Goal: Information Seeking & Learning: Learn about a topic

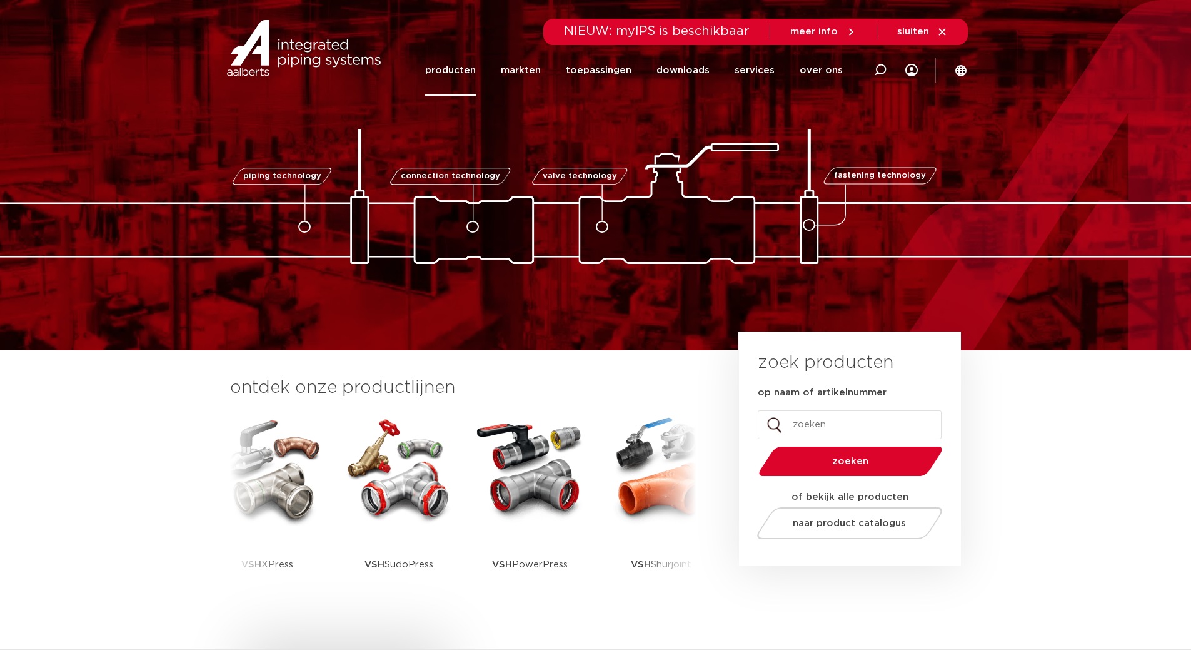
click at [456, 68] on link "producten" at bounding box center [450, 70] width 51 height 51
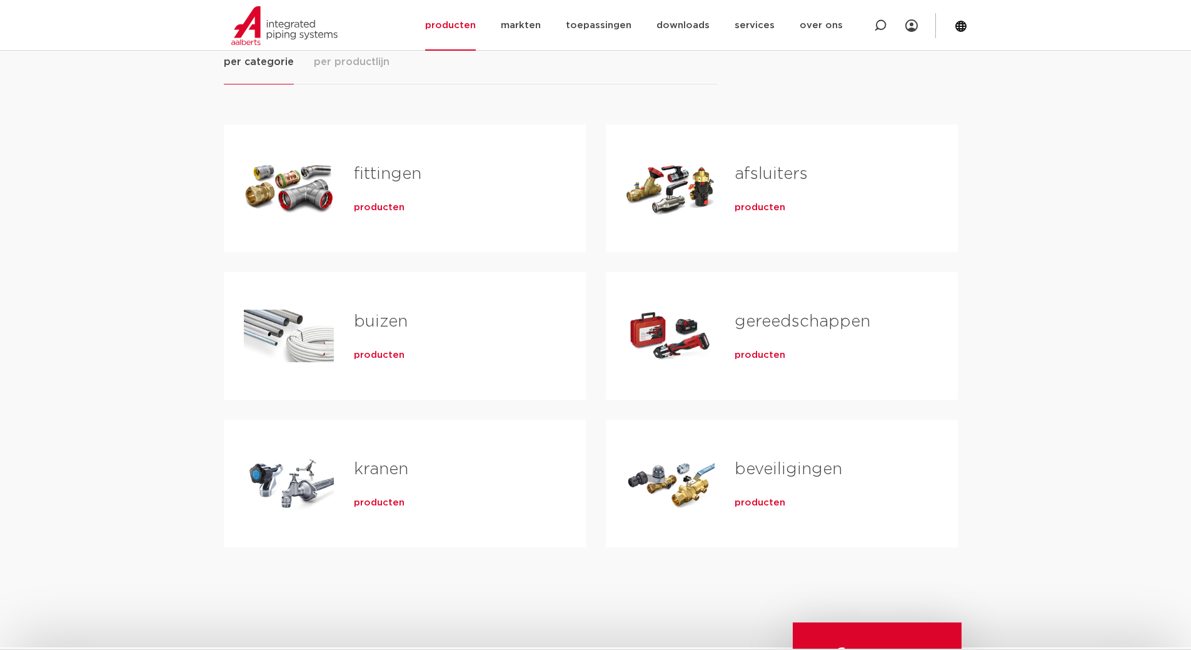
click at [772, 321] on link "gereedschappen" at bounding box center [803, 321] width 136 height 16
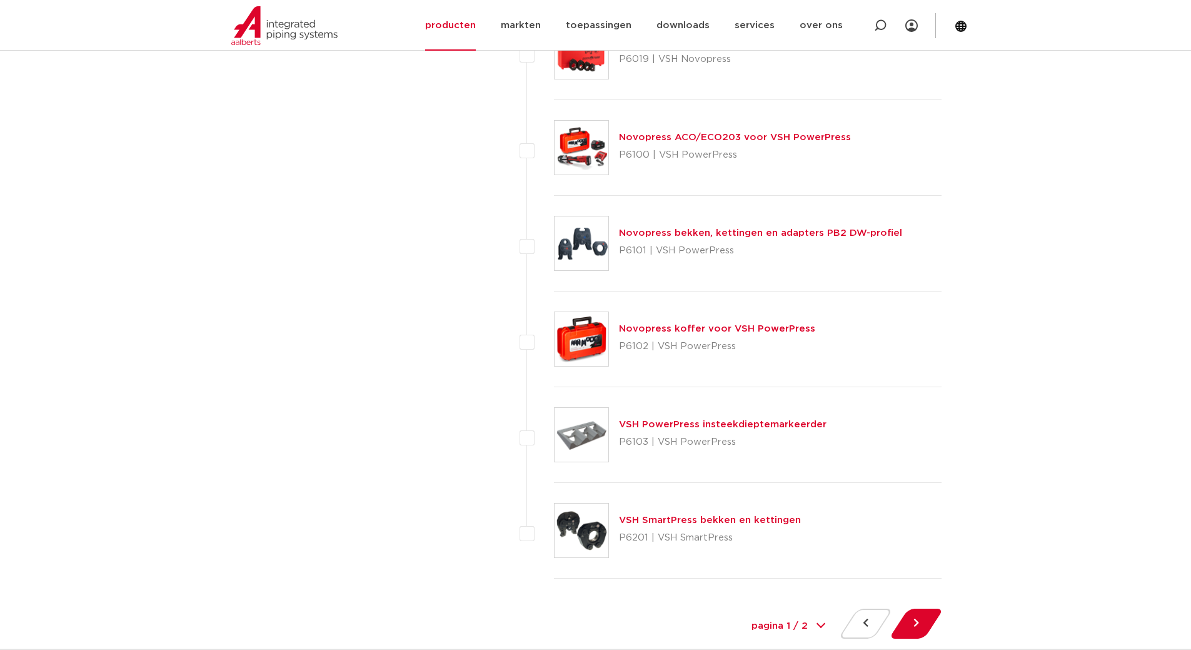
scroll to position [5455, 0]
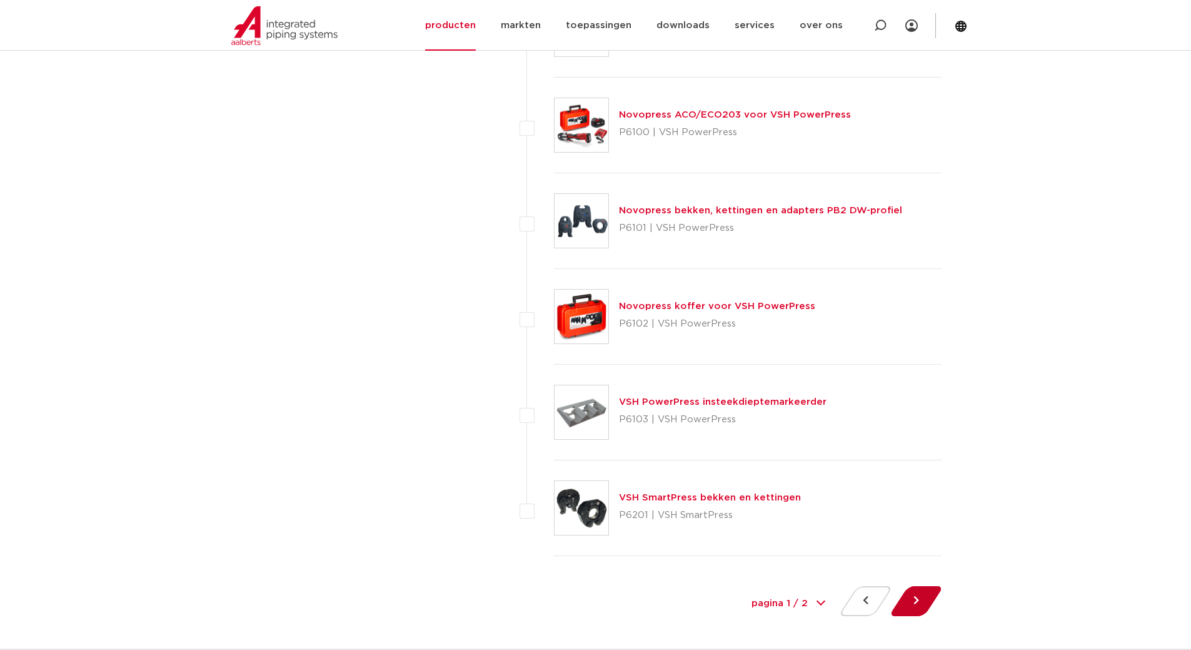
click at [921, 608] on button at bounding box center [916, 601] width 36 height 30
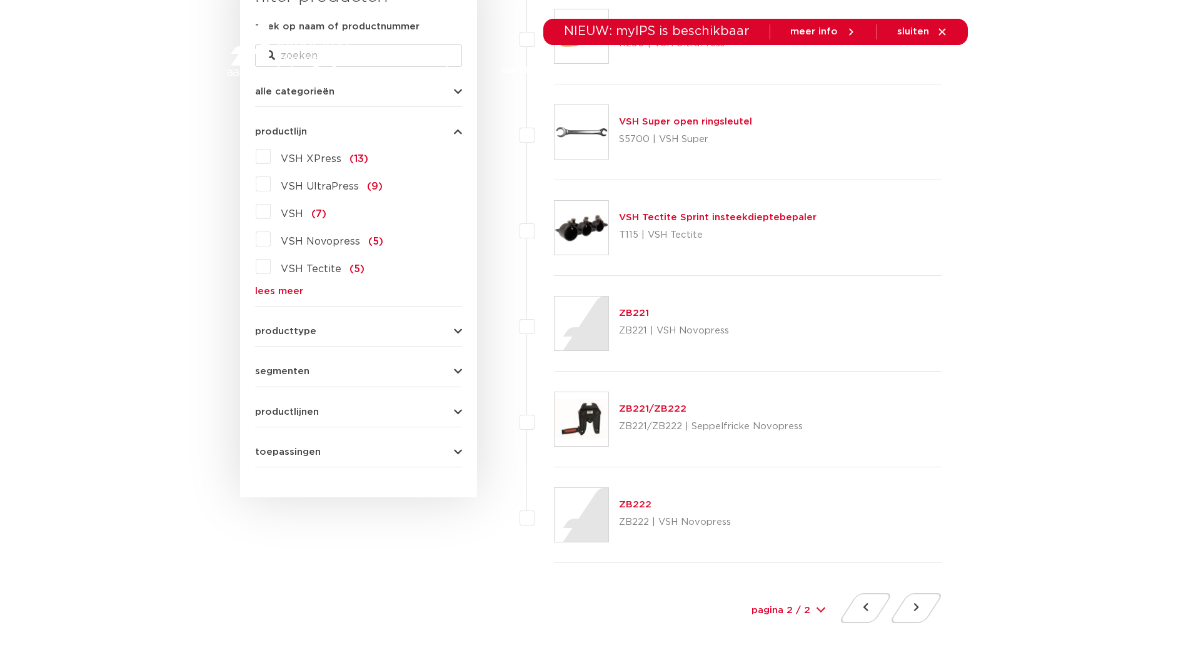
scroll to position [313, 0]
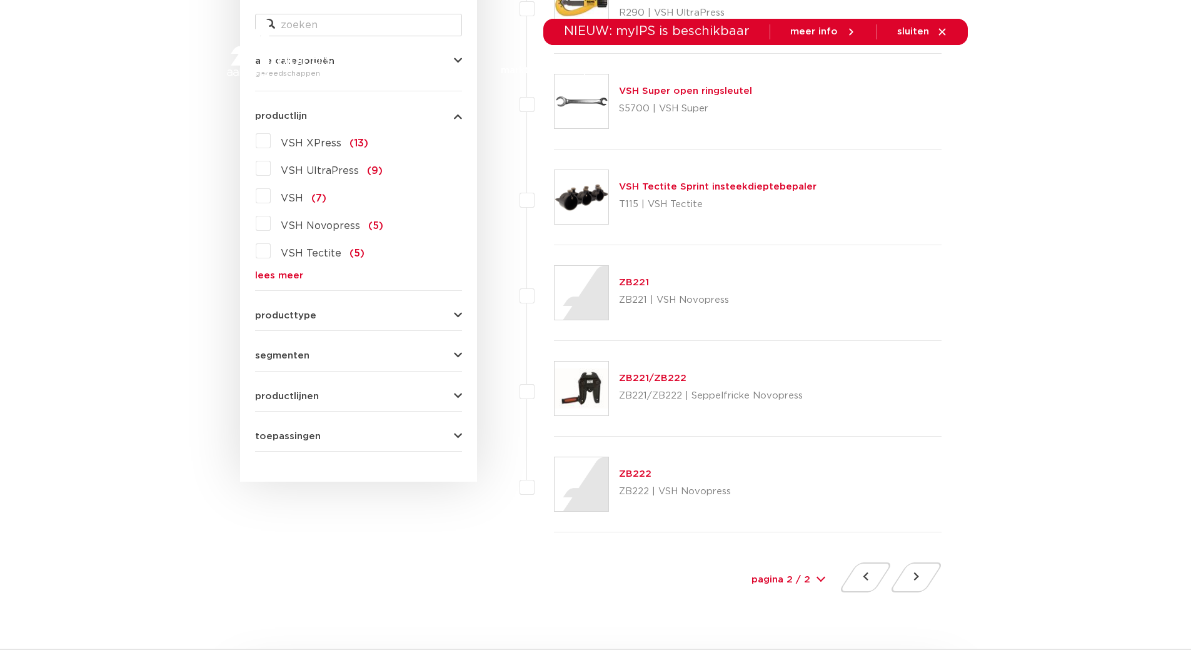
click at [310, 143] on span "VSH XPress" at bounding box center [311, 143] width 61 height 10
click at [0, 0] on input "VSH XPress (13)" at bounding box center [0, 0] width 0 height 0
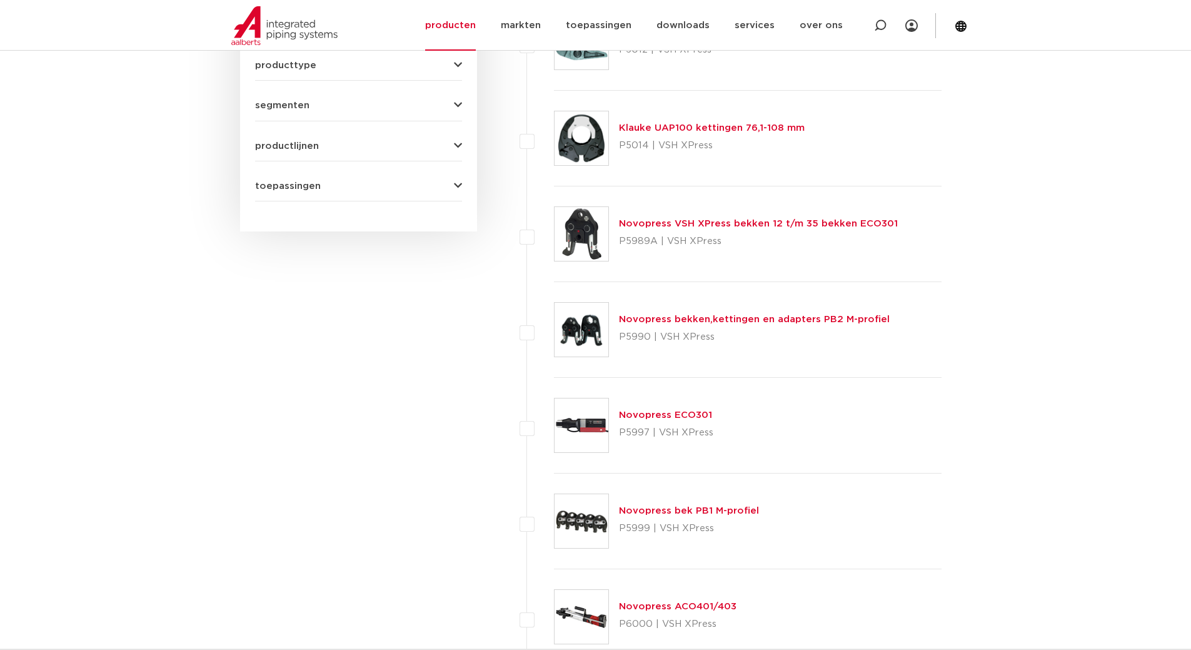
scroll to position [625, 0]
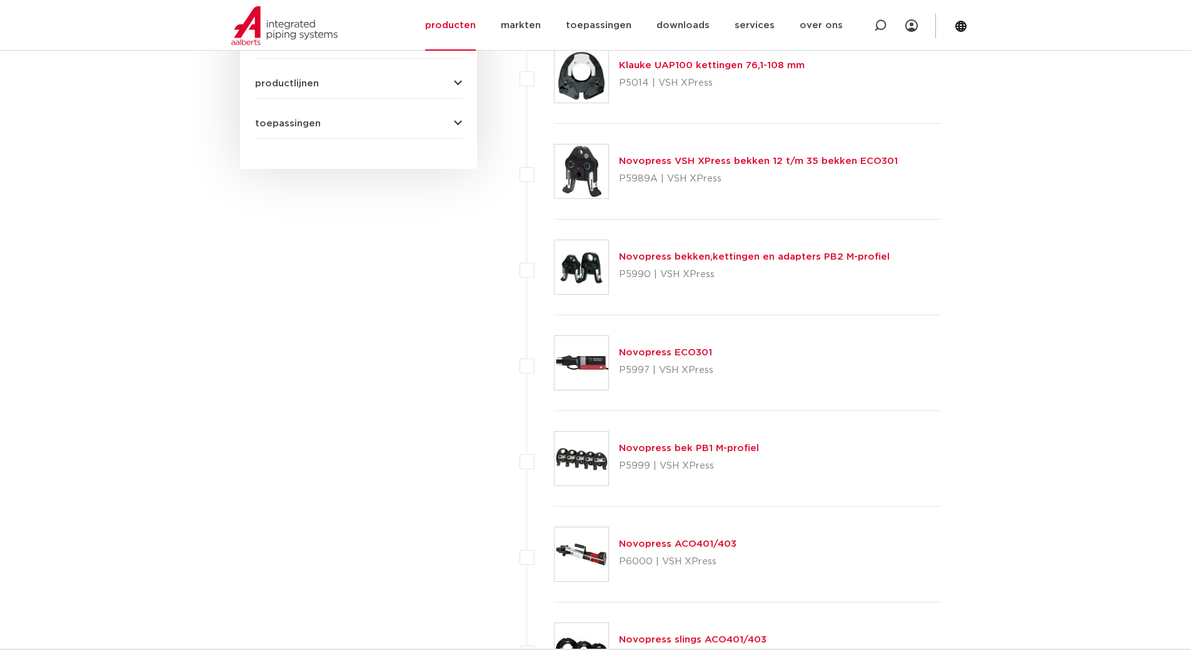
click at [665, 544] on link "Novopress ACO401/403" at bounding box center [678, 543] width 118 height 9
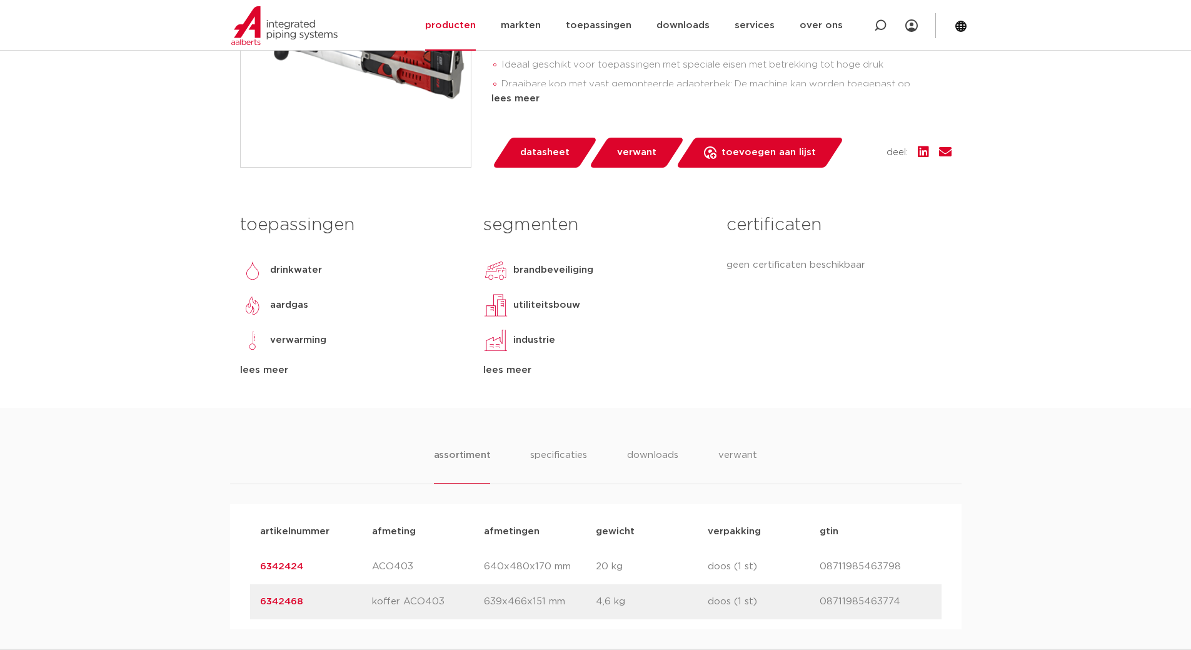
scroll to position [438, 0]
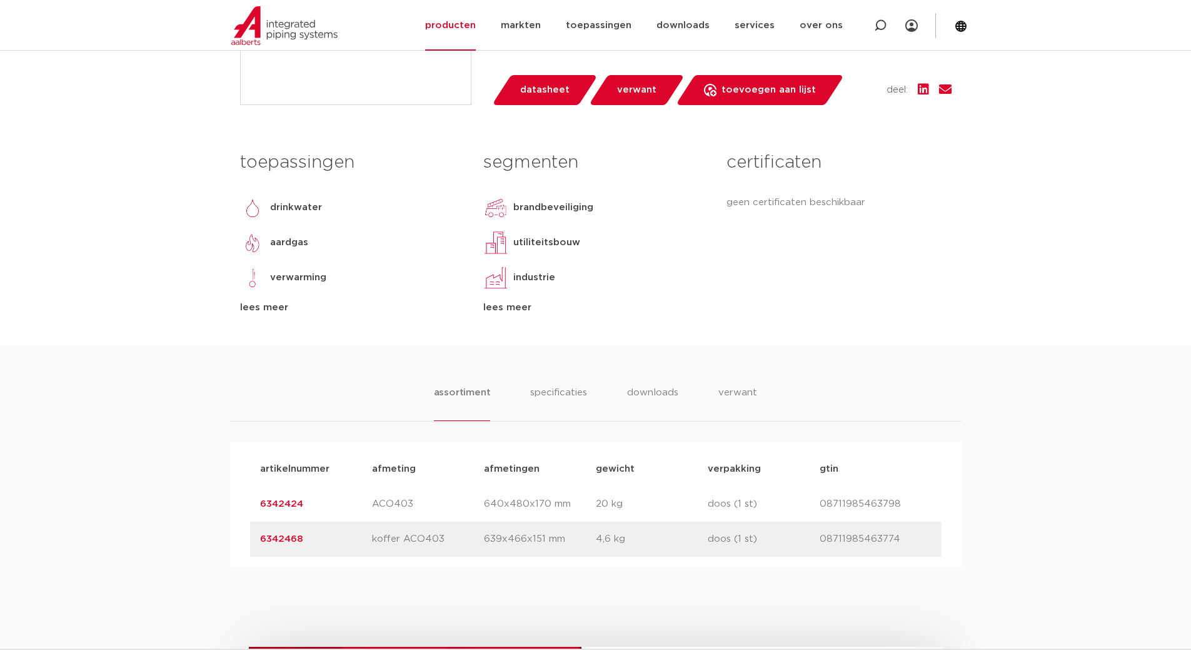
click at [277, 504] on link "6342424" at bounding box center [281, 503] width 43 height 9
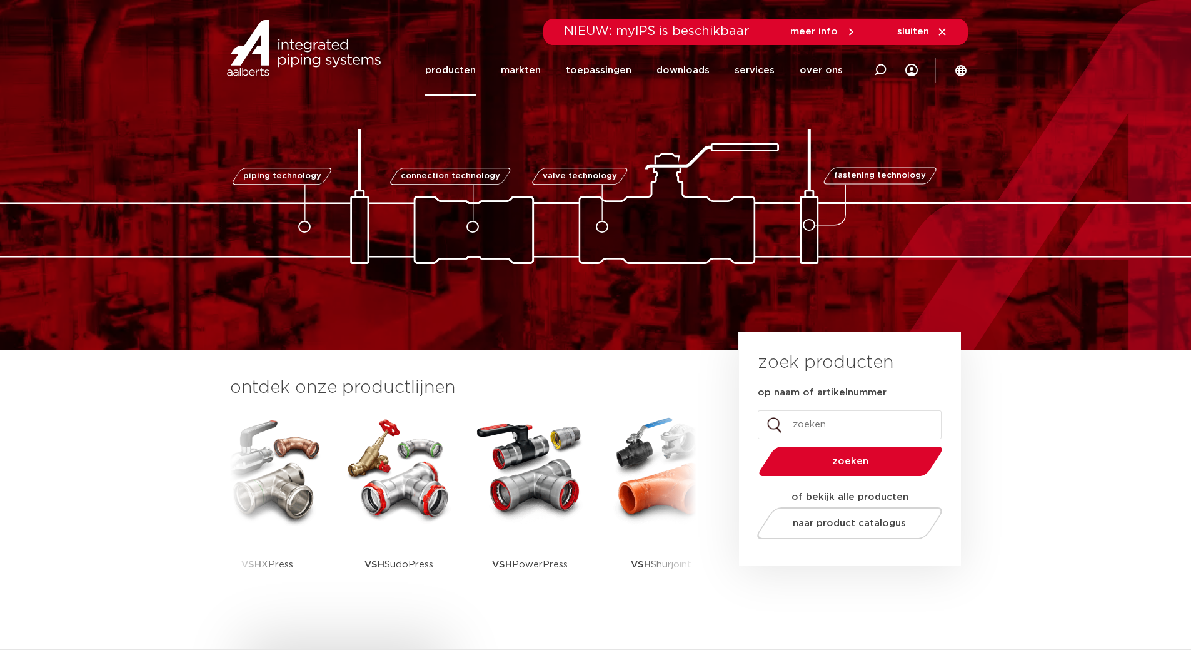
click at [460, 64] on link "producten" at bounding box center [450, 70] width 51 height 51
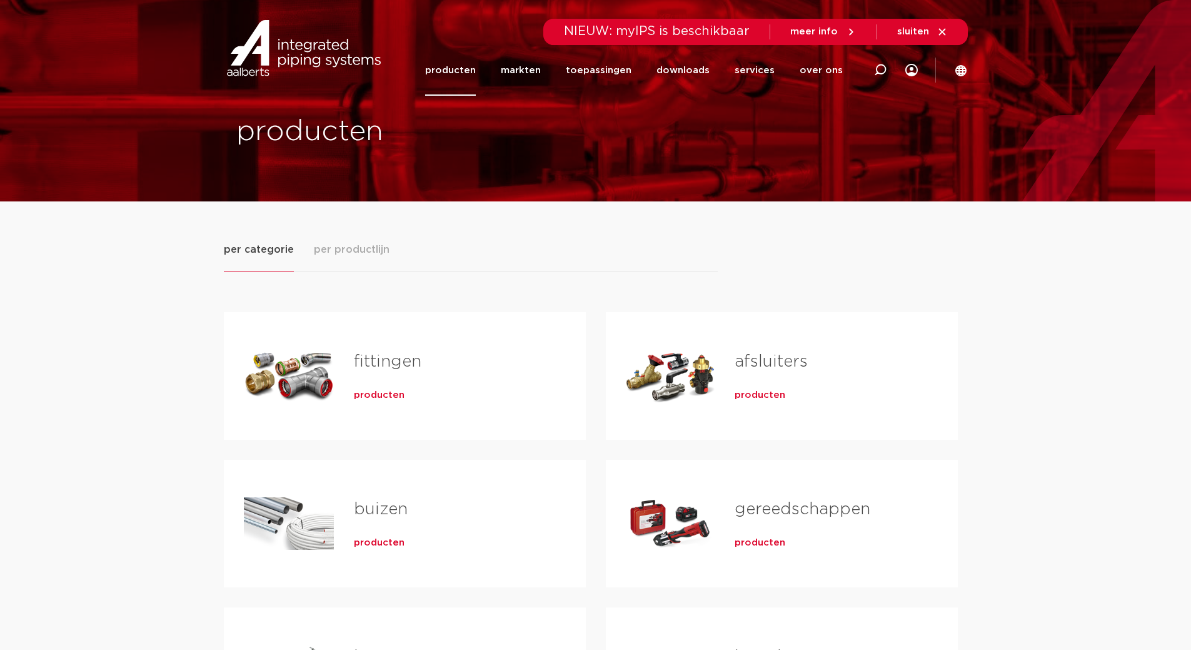
click at [388, 438] on div "fittingen producten buizen producten kranen producten" at bounding box center [405, 533] width 362 height 443
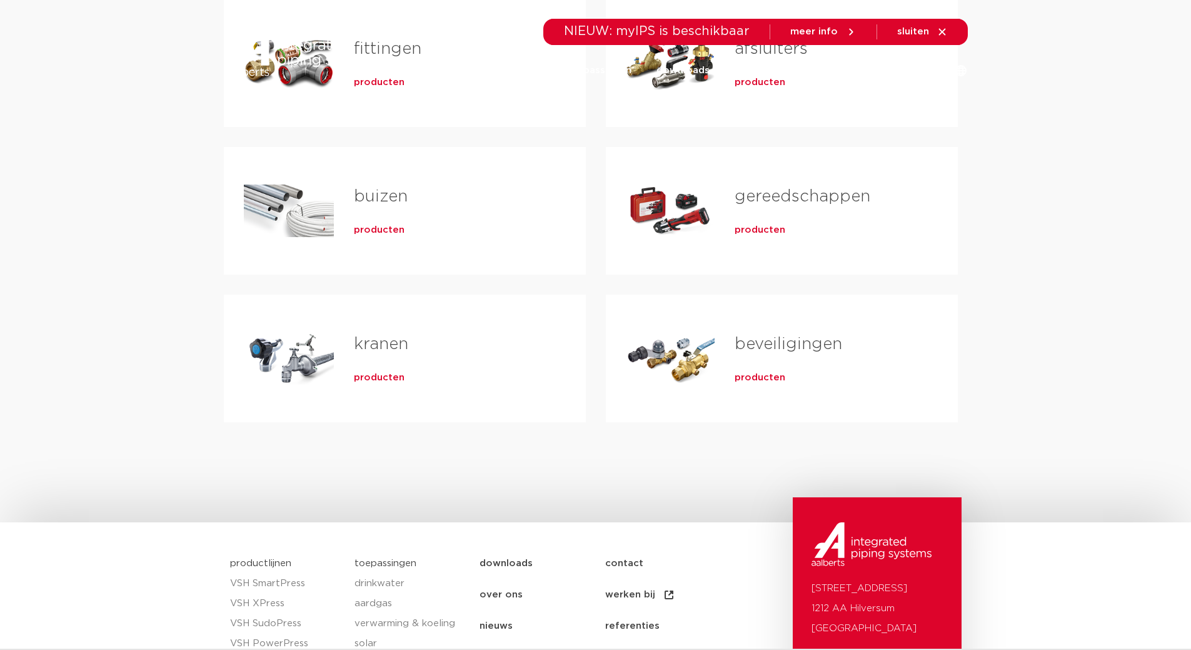
click at [756, 231] on span "producten" at bounding box center [760, 230] width 51 height 13
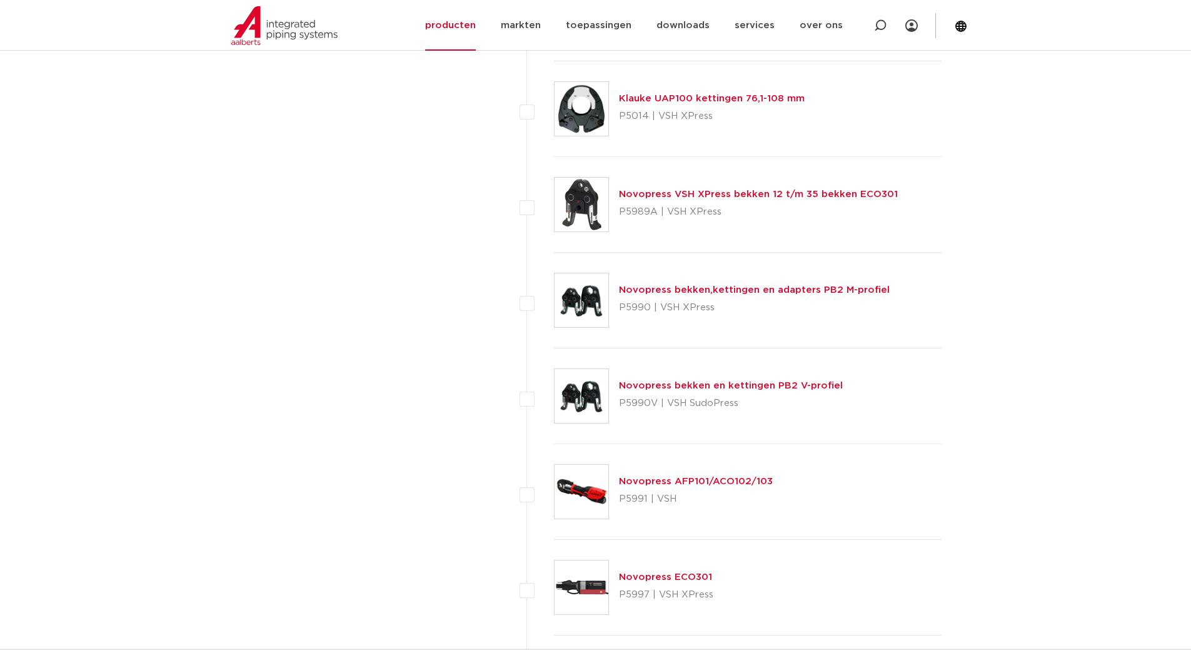
scroll to position [3579, 0]
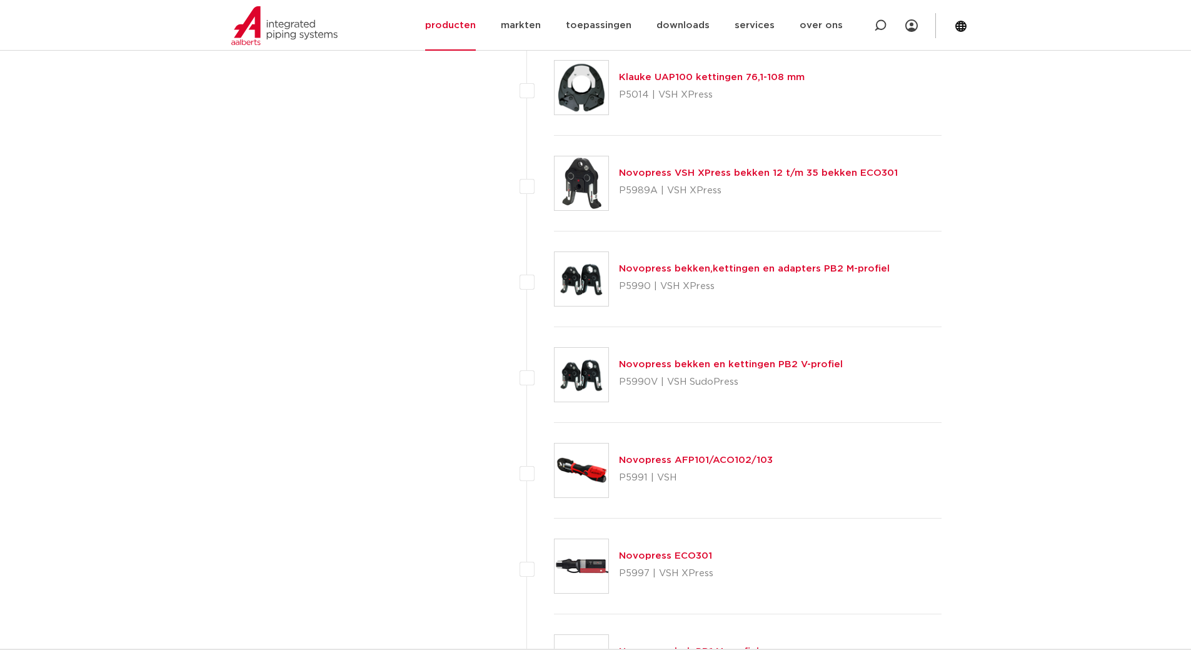
click at [648, 366] on link "Novopress bekken en kettingen PB2 V-profiel" at bounding box center [731, 364] width 224 height 9
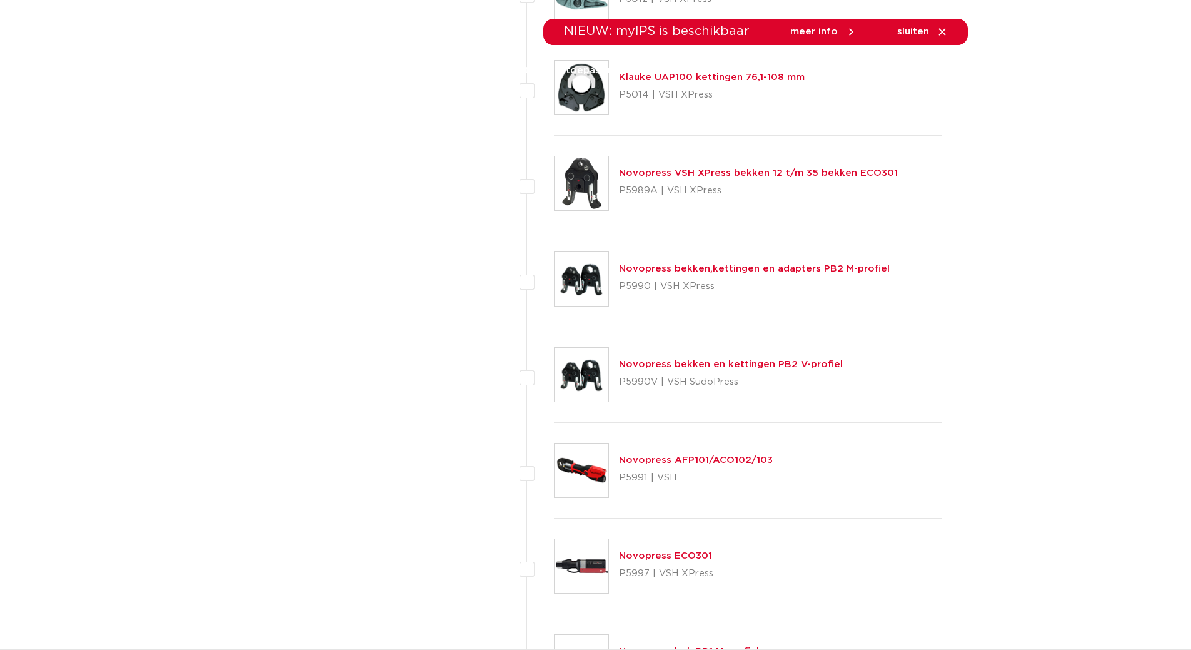
click at [725, 366] on link "Novopress bekken en kettingen PB2 V-profiel" at bounding box center [731, 364] width 224 height 9
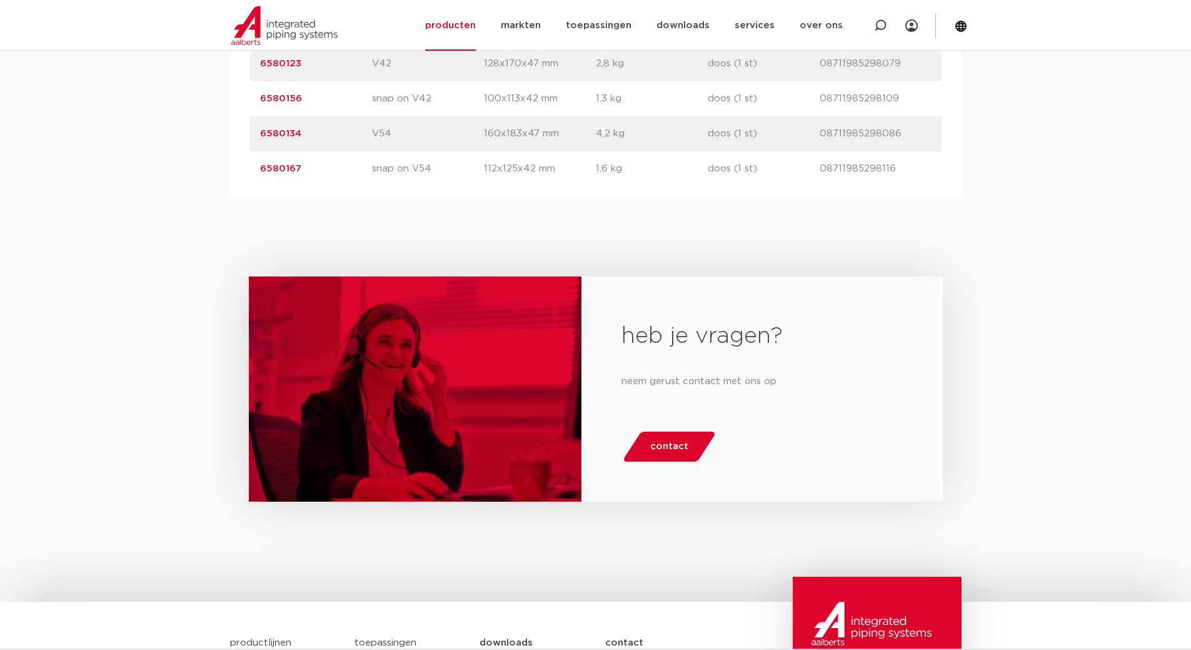
scroll to position [1524, 0]
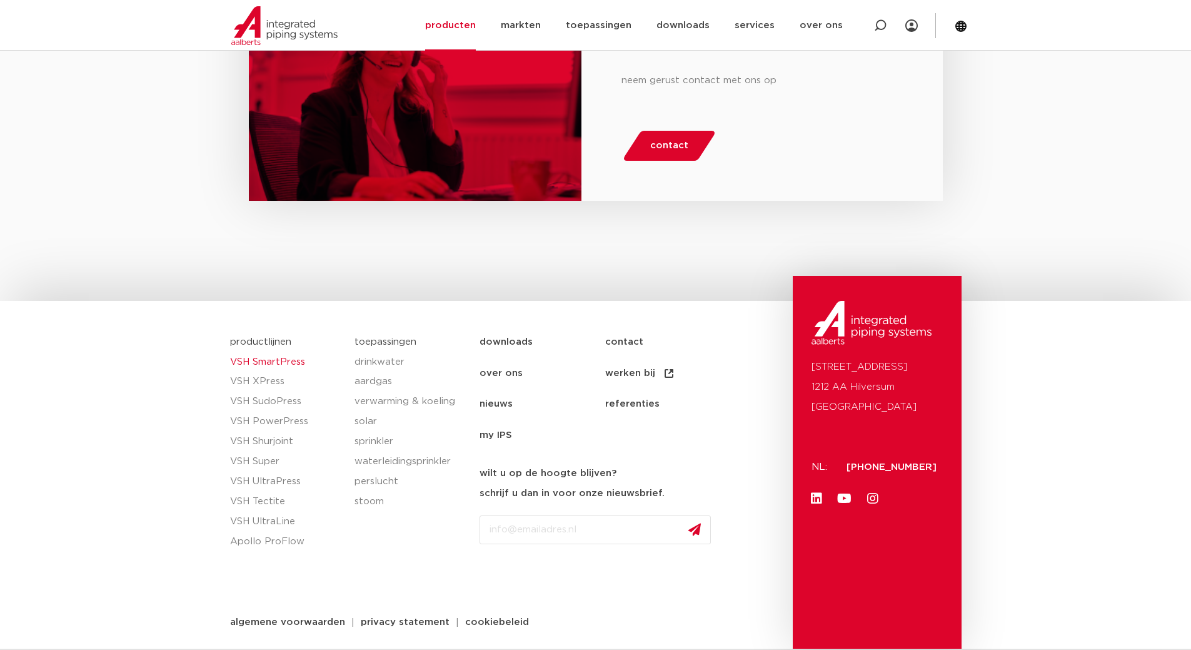
click at [281, 361] on link "VSH SmartPress" at bounding box center [286, 362] width 113 height 20
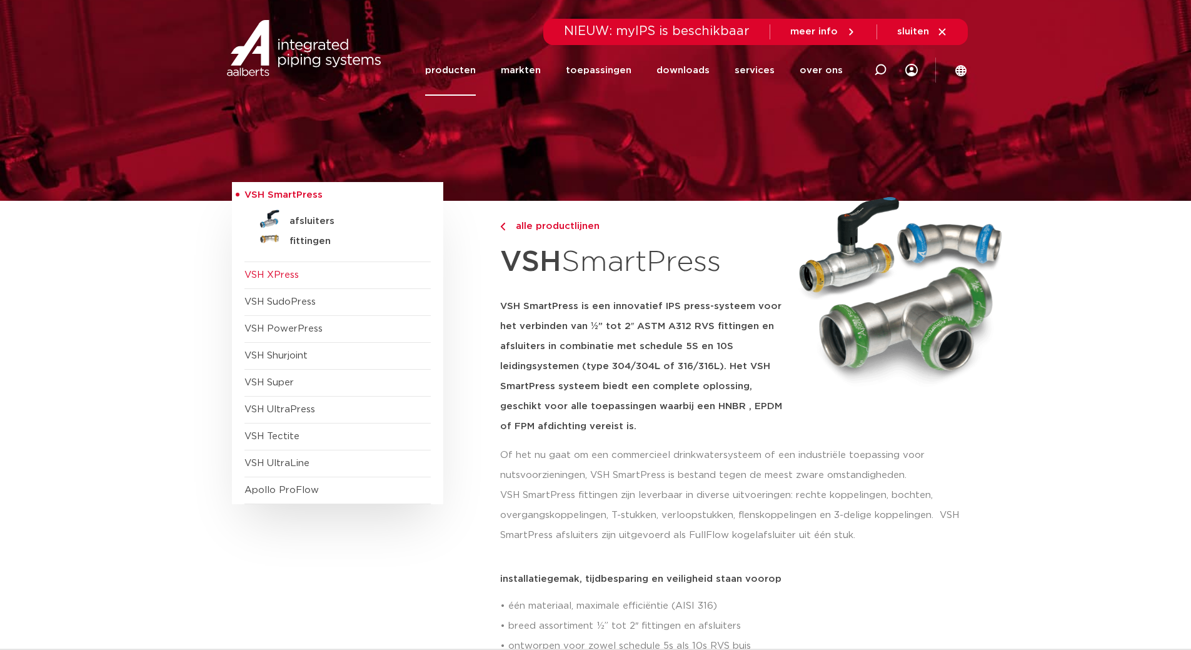
click at [274, 274] on span "VSH XPress" at bounding box center [271, 274] width 54 height 9
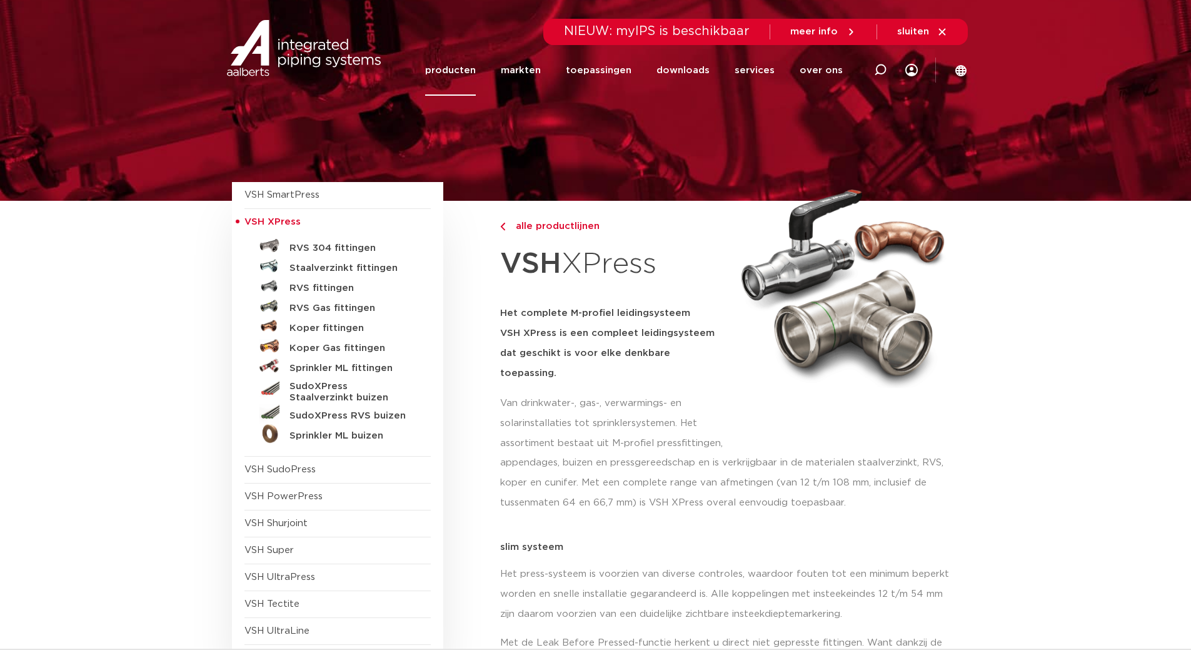
click at [473, 67] on link "producten" at bounding box center [450, 70] width 51 height 51
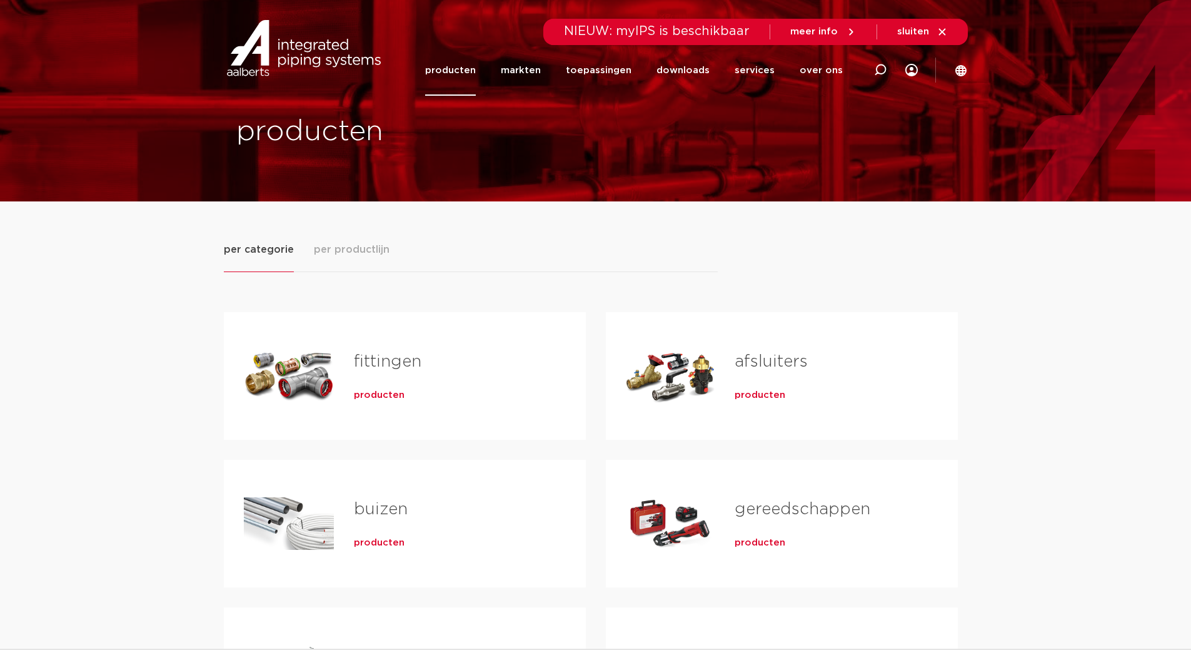
click at [769, 544] on span "producten" at bounding box center [760, 542] width 51 height 13
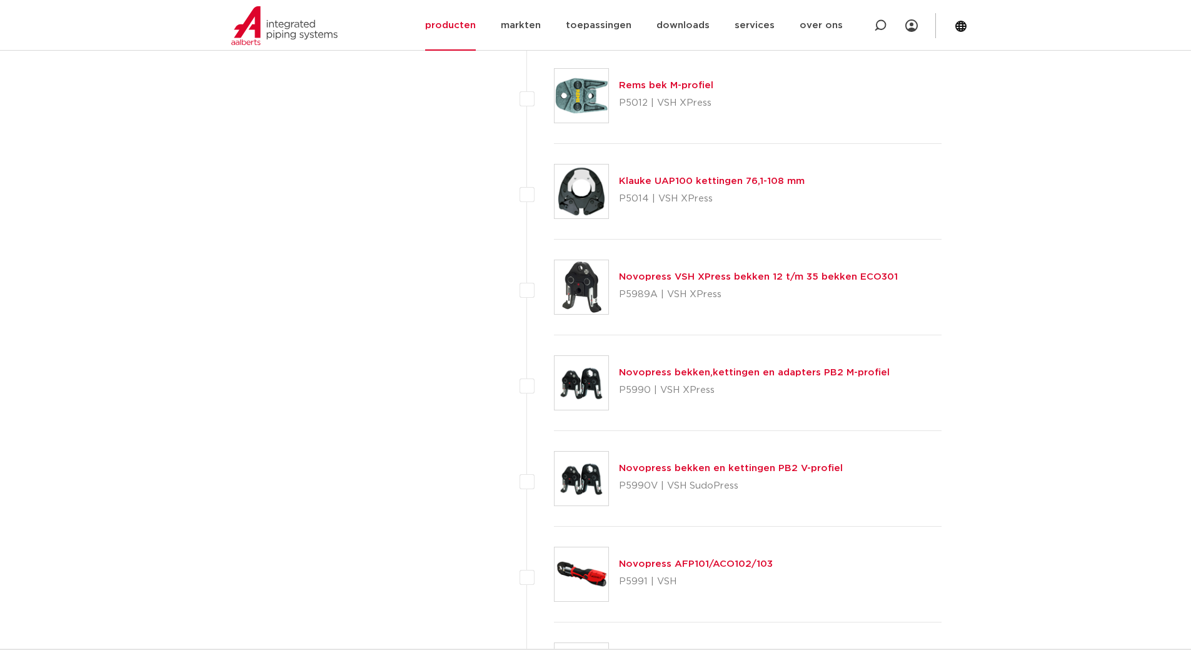
scroll to position [3454, 0]
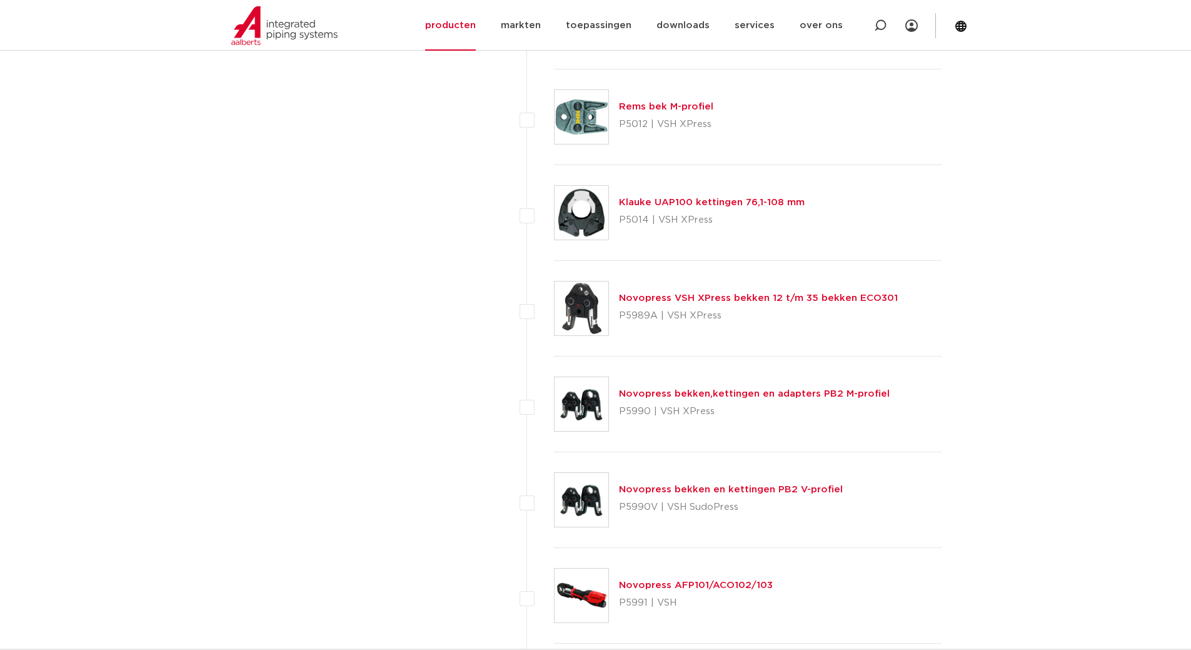
click at [703, 395] on link "Novopress bekken,kettingen en adapters PB2 M-profiel" at bounding box center [754, 393] width 271 height 9
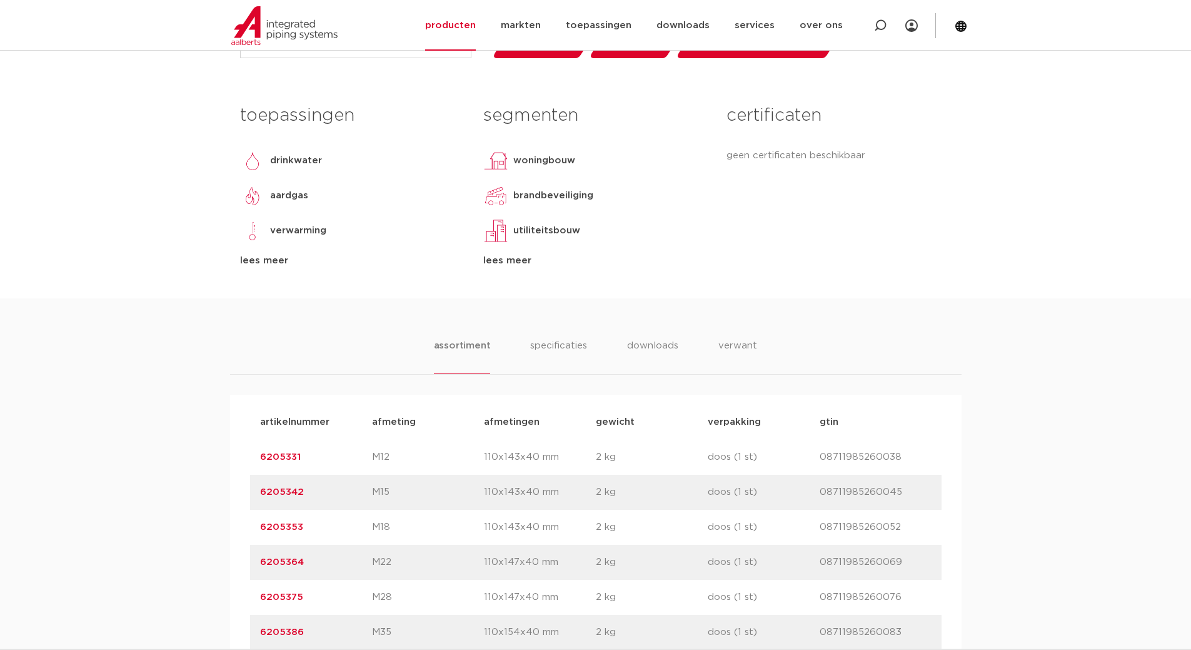
scroll to position [500, 0]
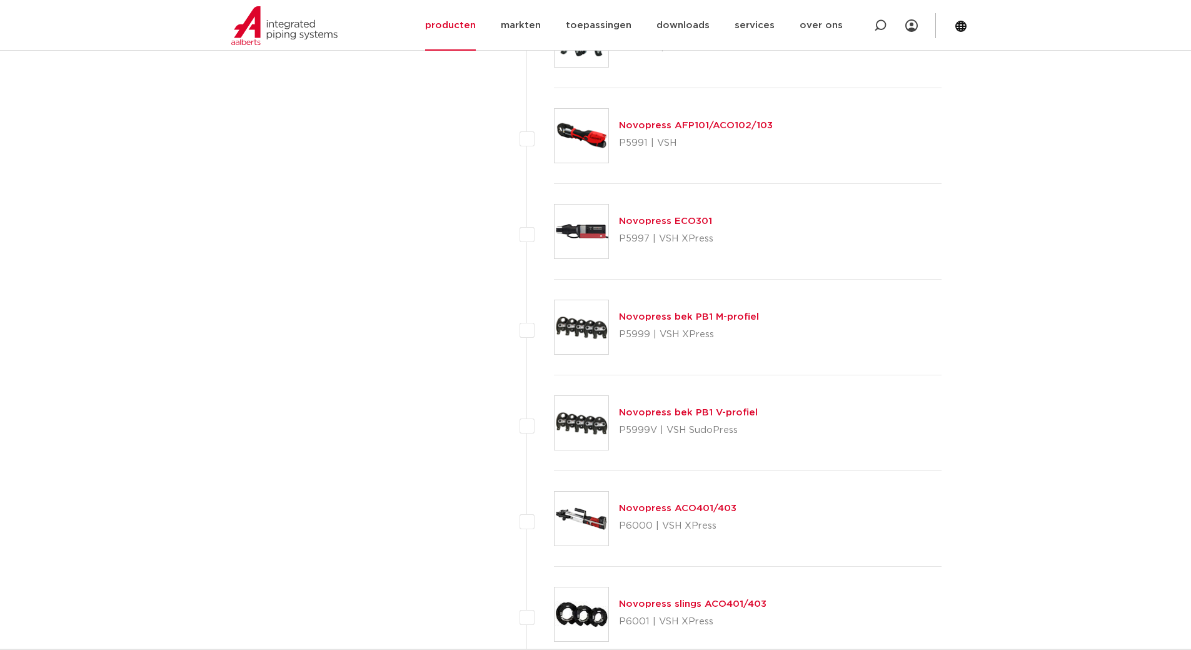
scroll to position [4017, 0]
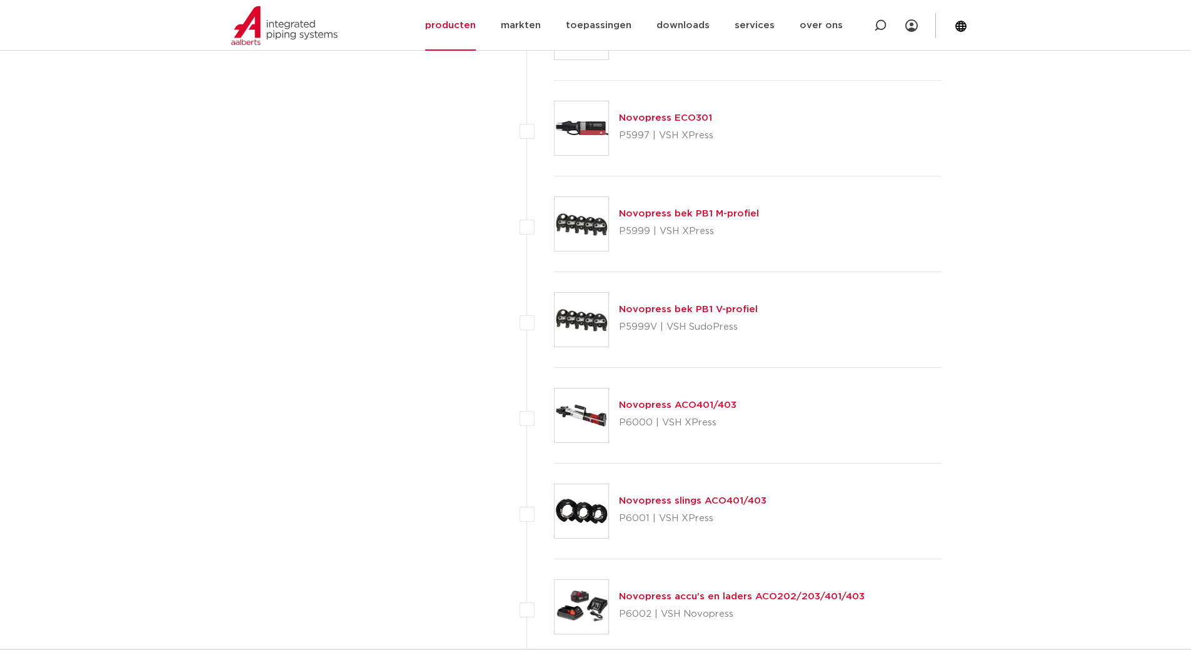
click at [668, 501] on link "Novopress slings ACO401/403" at bounding box center [693, 500] width 148 height 9
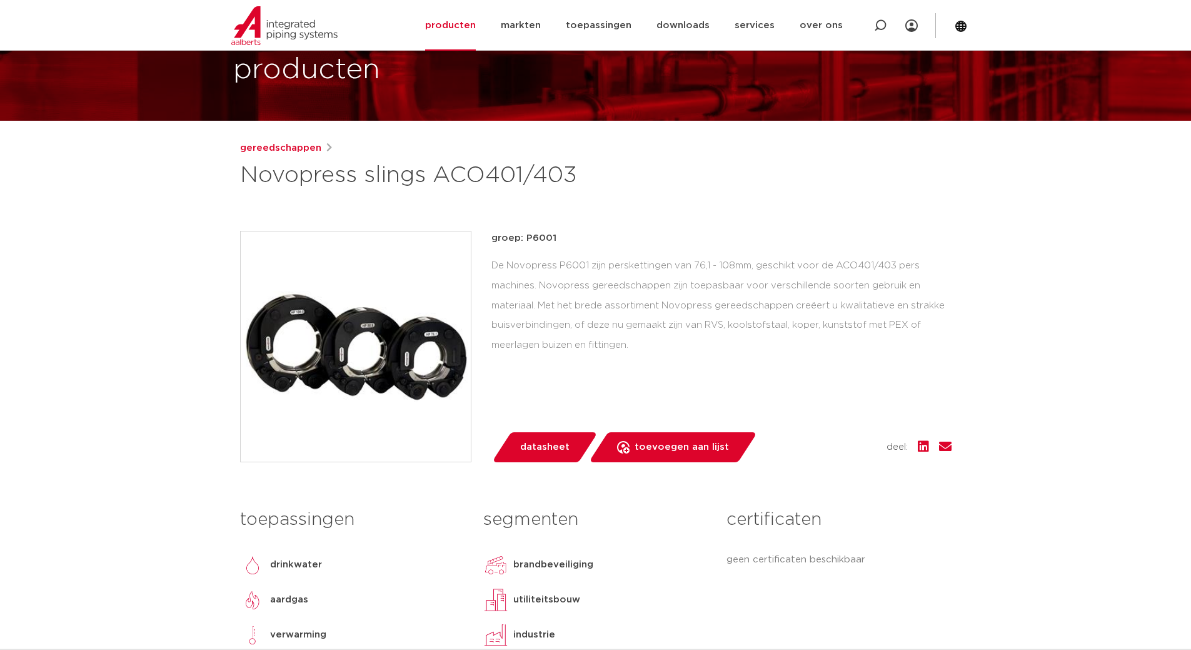
scroll to position [18, 0]
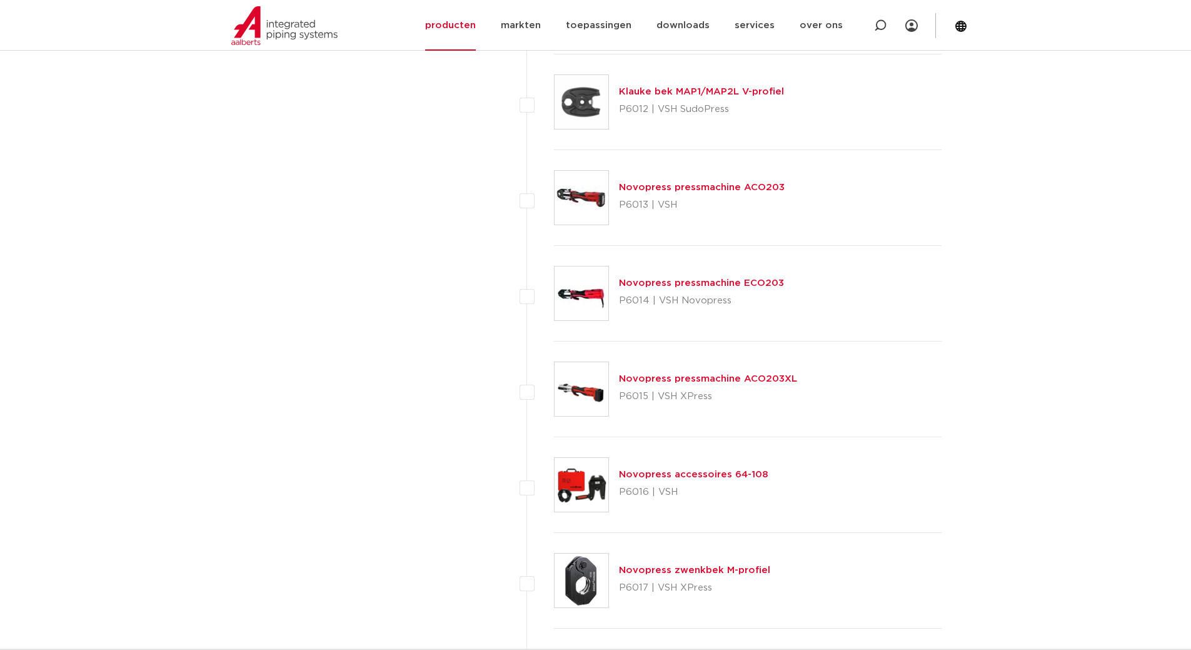
scroll to position [4767, 0]
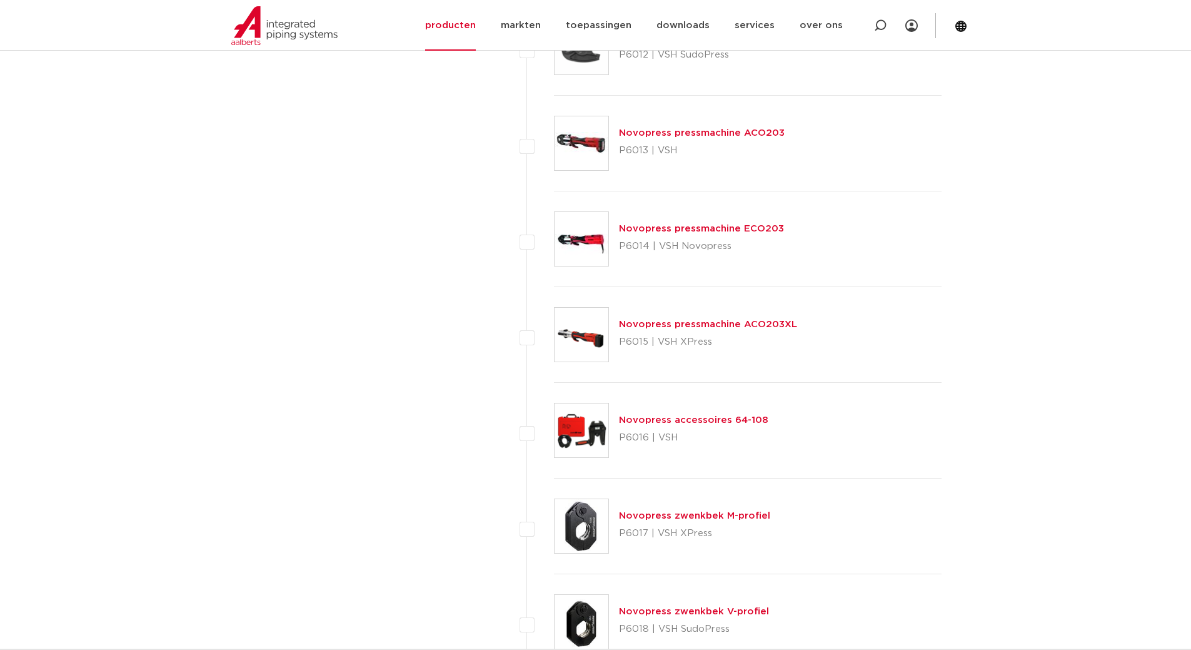
click at [690, 421] on link "Novopress accessoires 64-108" at bounding box center [693, 419] width 149 height 9
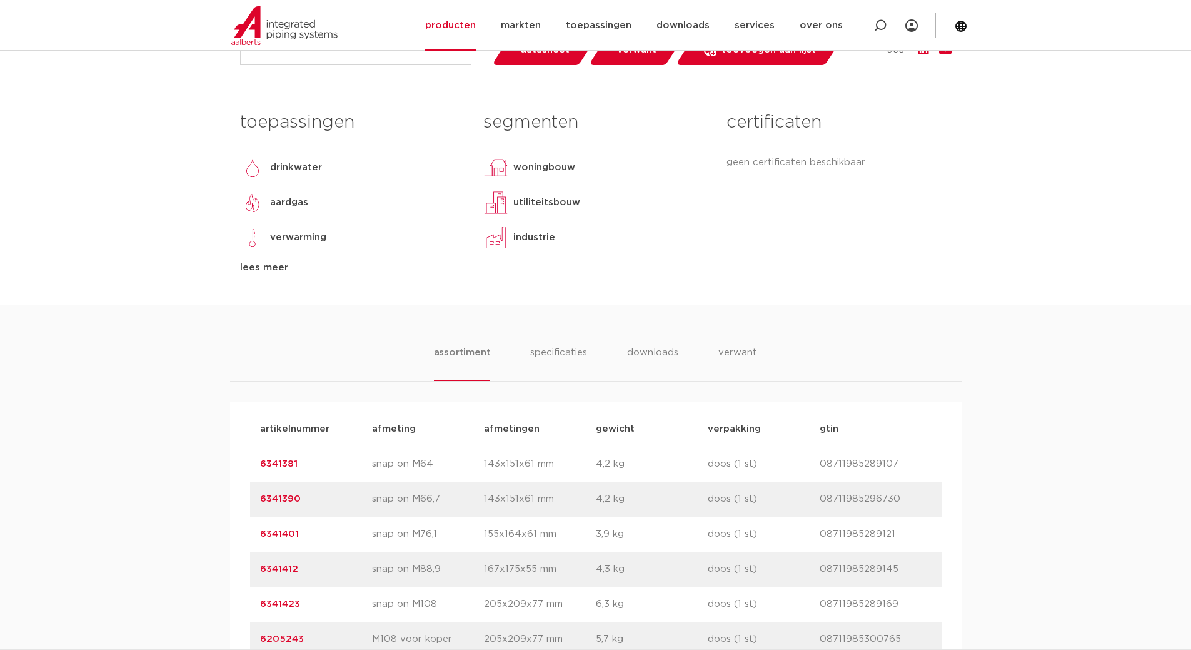
scroll to position [125, 0]
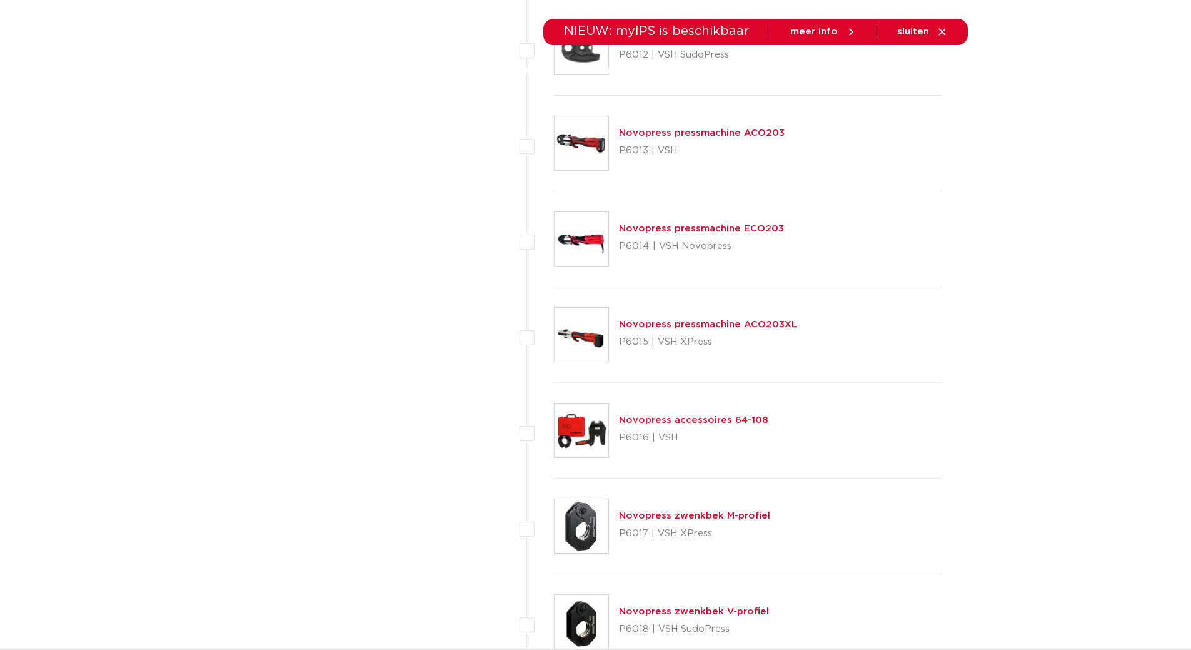
click at [689, 516] on link "Novopress zwenkbek M-profiel" at bounding box center [694, 515] width 151 height 9
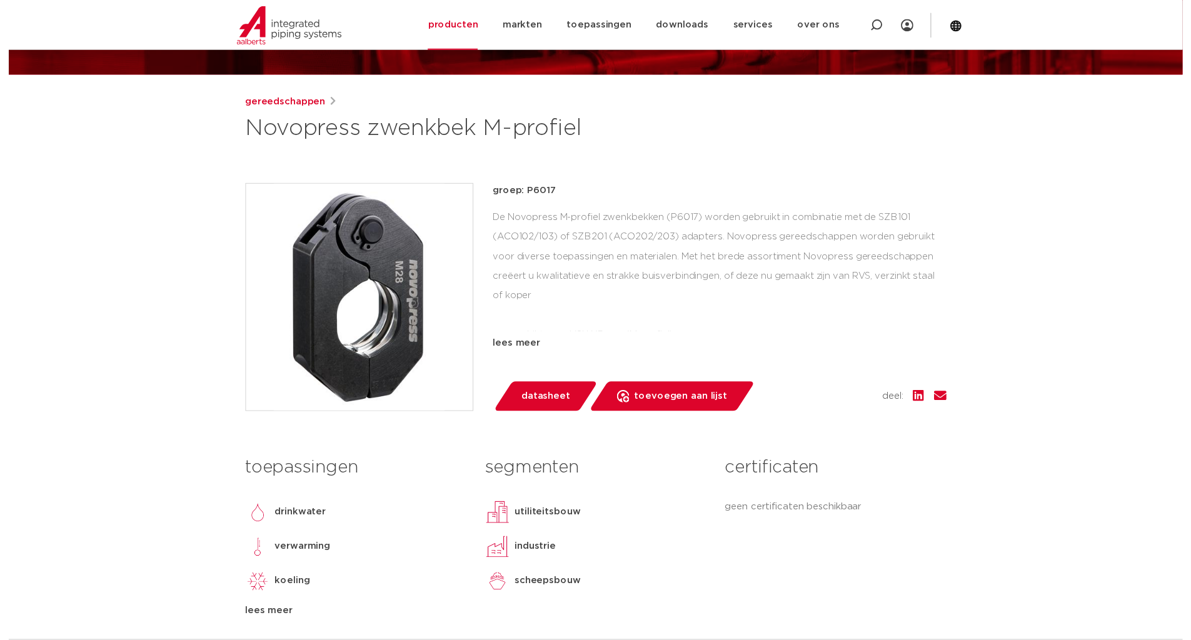
scroll to position [125, 0]
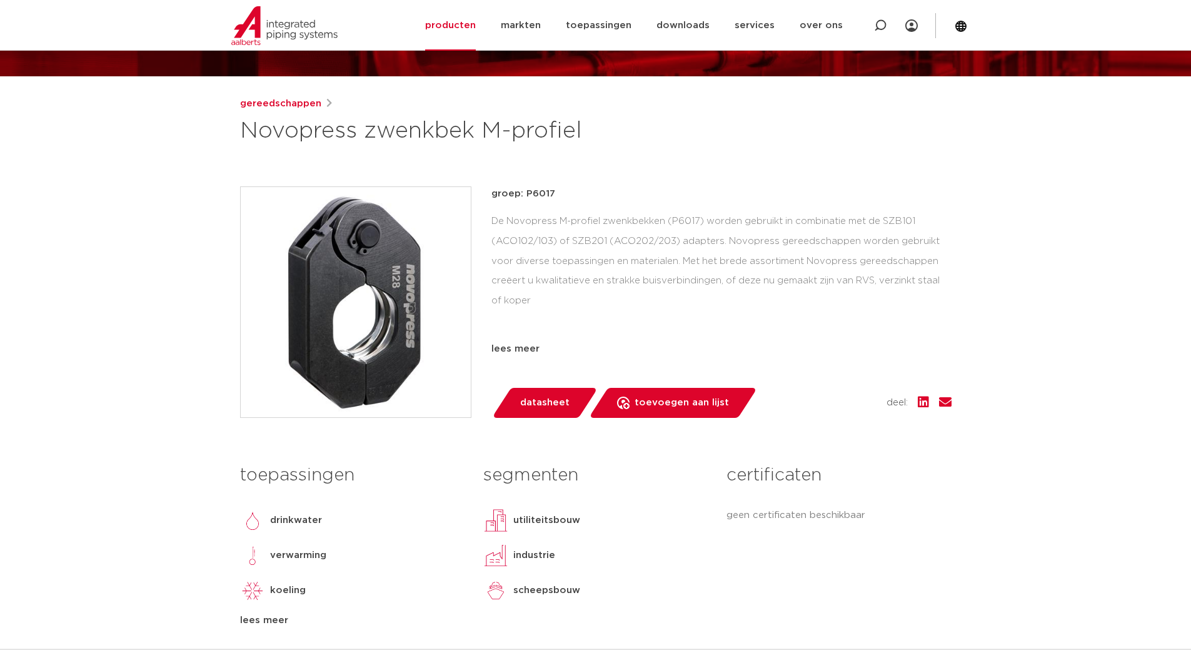
click at [536, 403] on span "datasheet" at bounding box center [544, 403] width 49 height 20
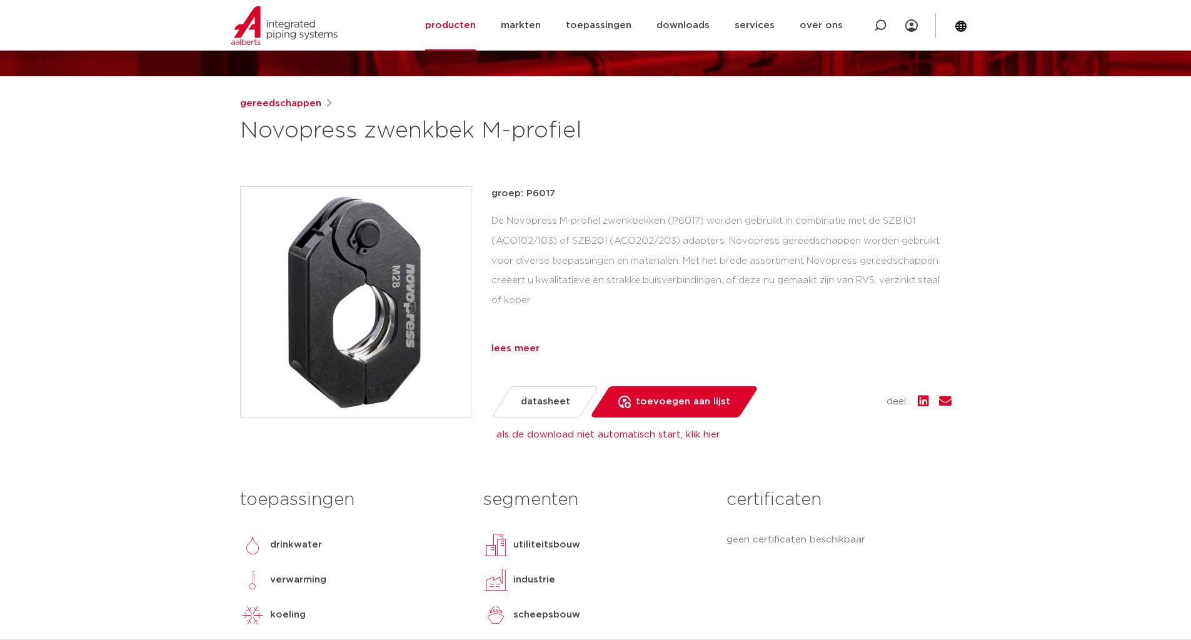
click at [515, 349] on div "lees meer" at bounding box center [721, 348] width 460 height 15
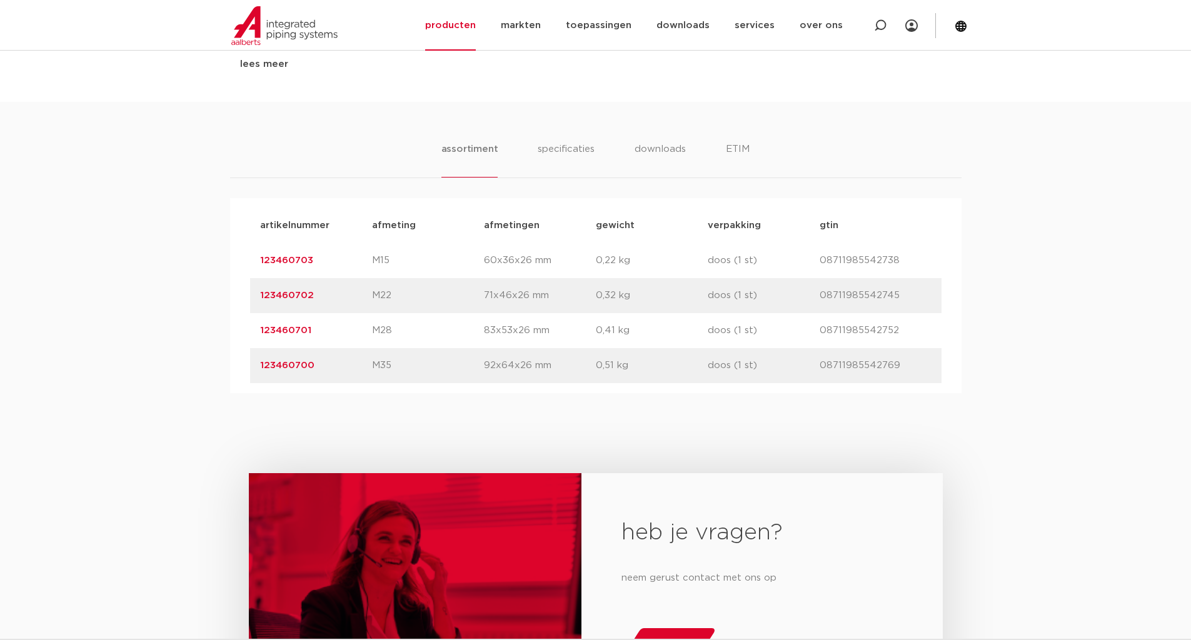
scroll to position [750, 0]
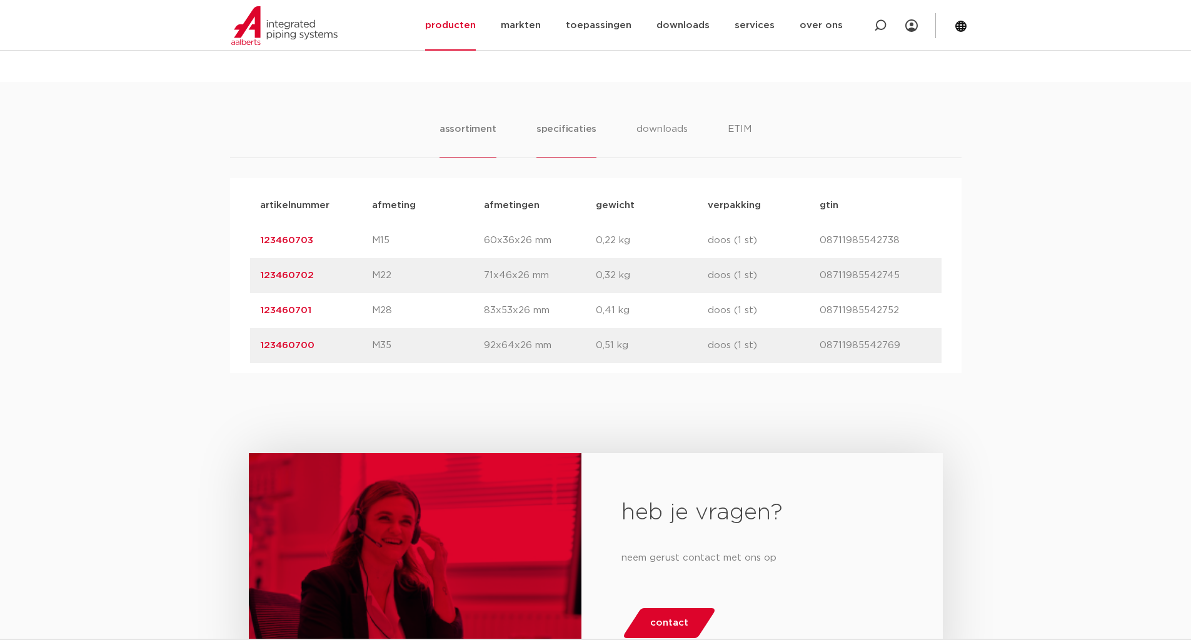
click at [575, 131] on li "specificaties" at bounding box center [566, 140] width 60 height 36
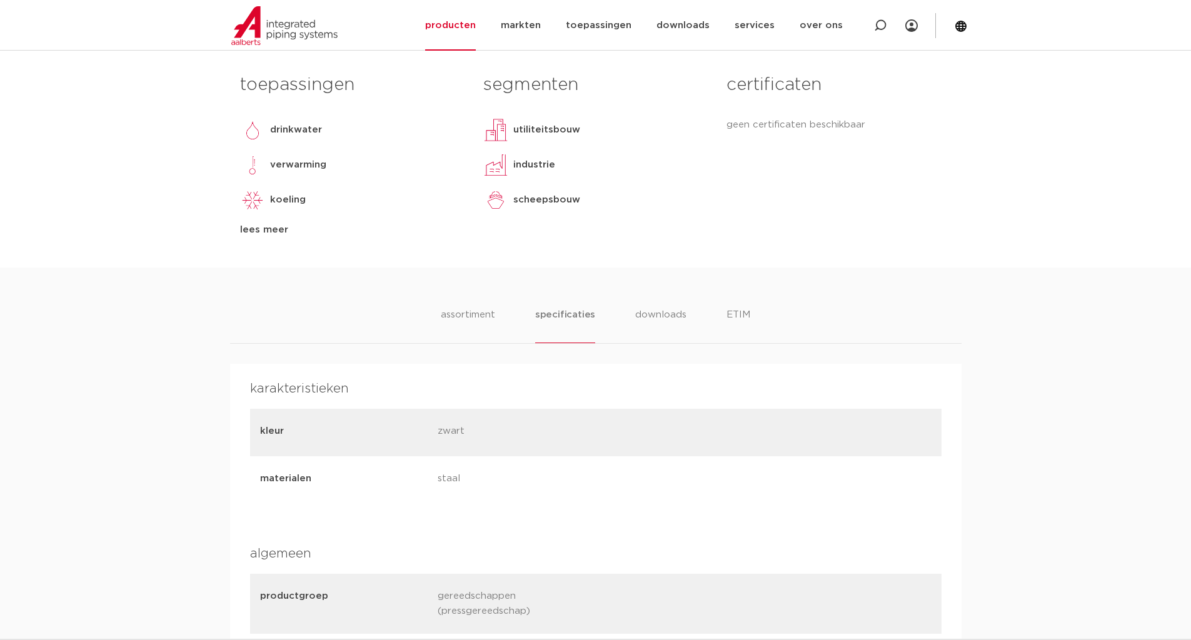
scroll to position [563, 0]
click at [647, 318] on li "downloads" at bounding box center [661, 328] width 52 height 36
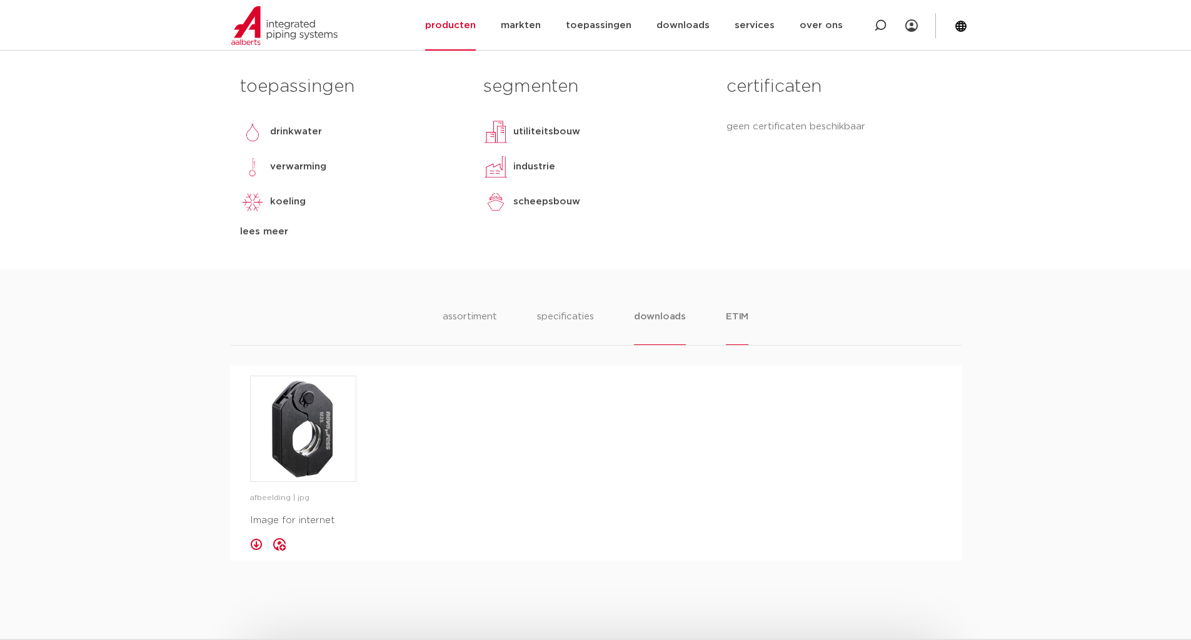
click at [732, 315] on li "ETIM" at bounding box center [737, 328] width 23 height 36
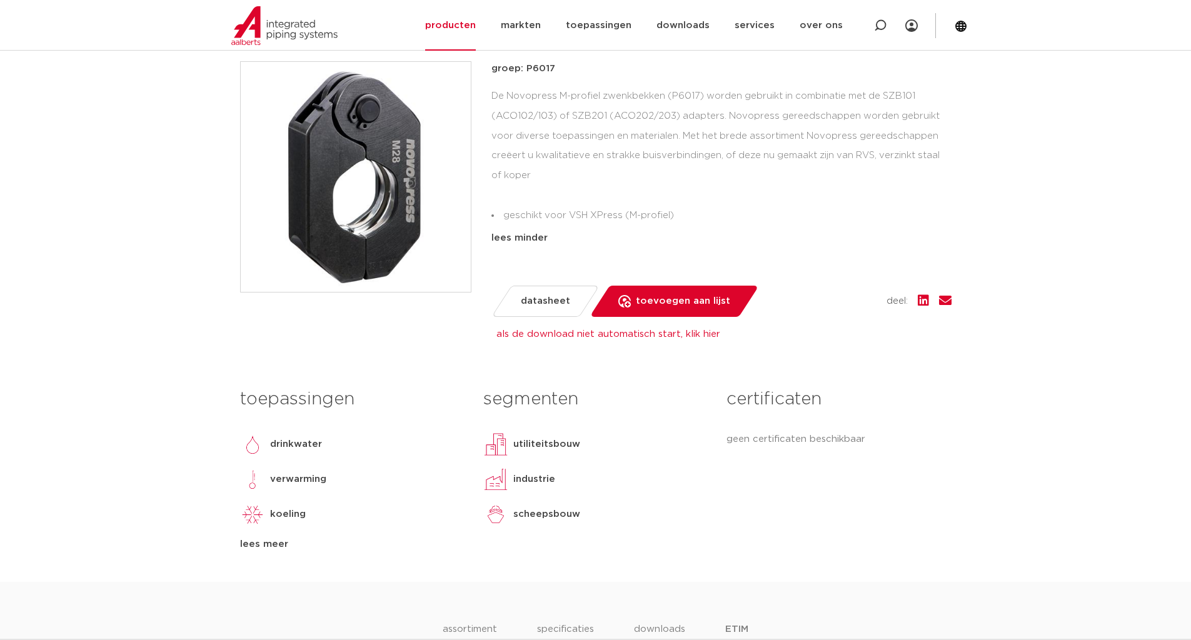
scroll to position [188, 0]
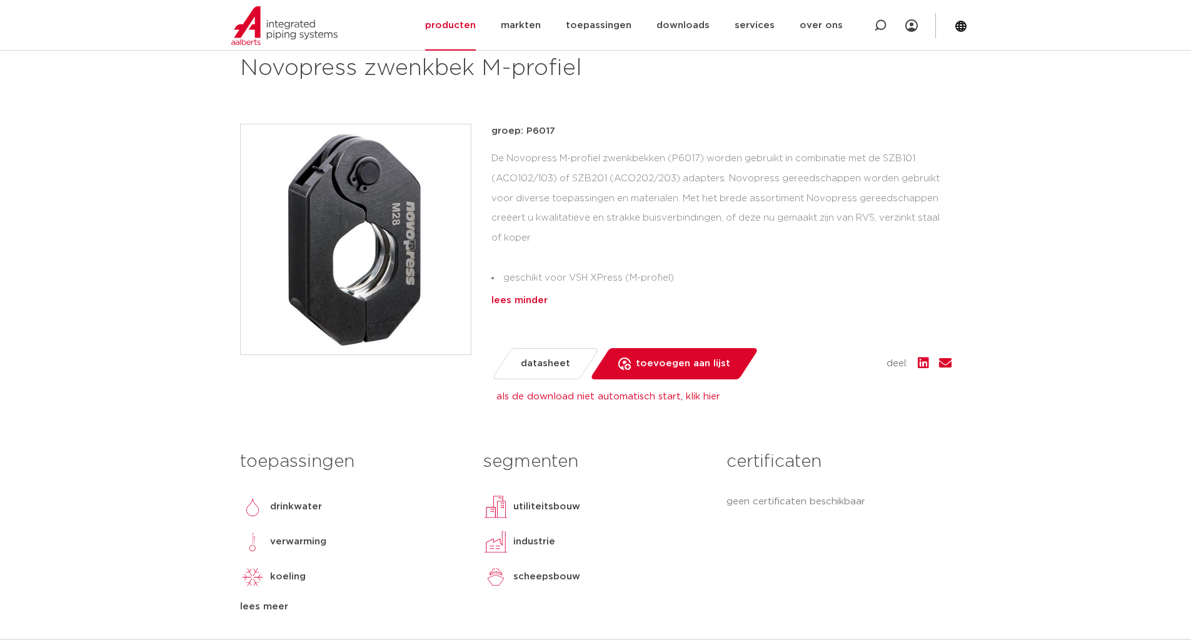
click at [525, 303] on div "lees minder" at bounding box center [721, 300] width 460 height 15
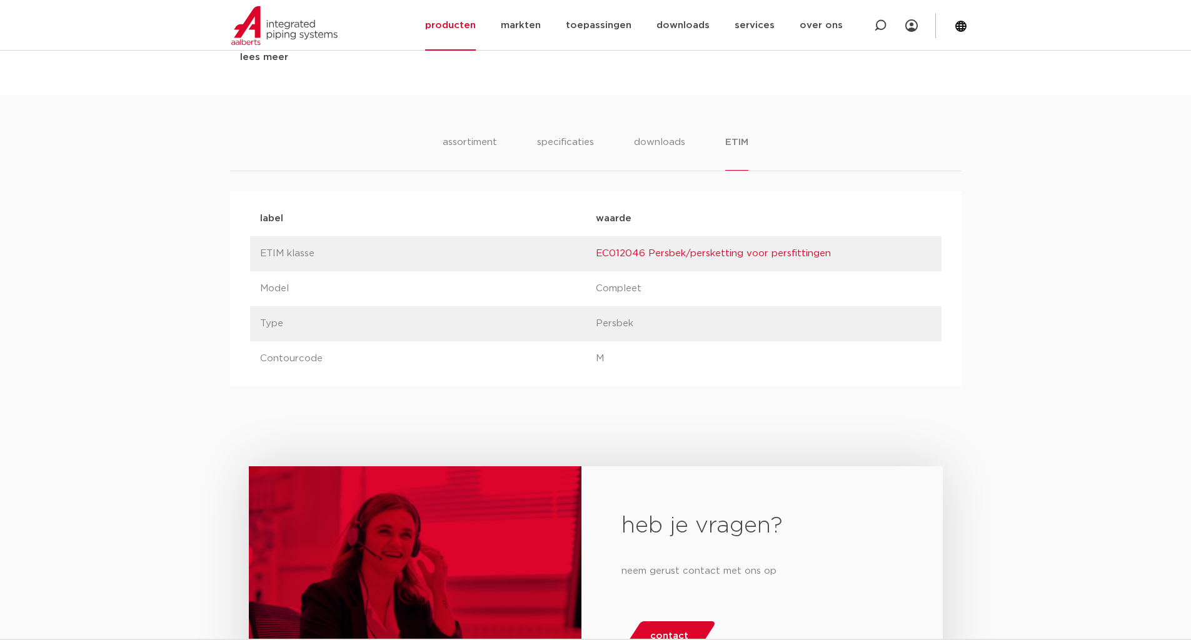
scroll to position [588, 0]
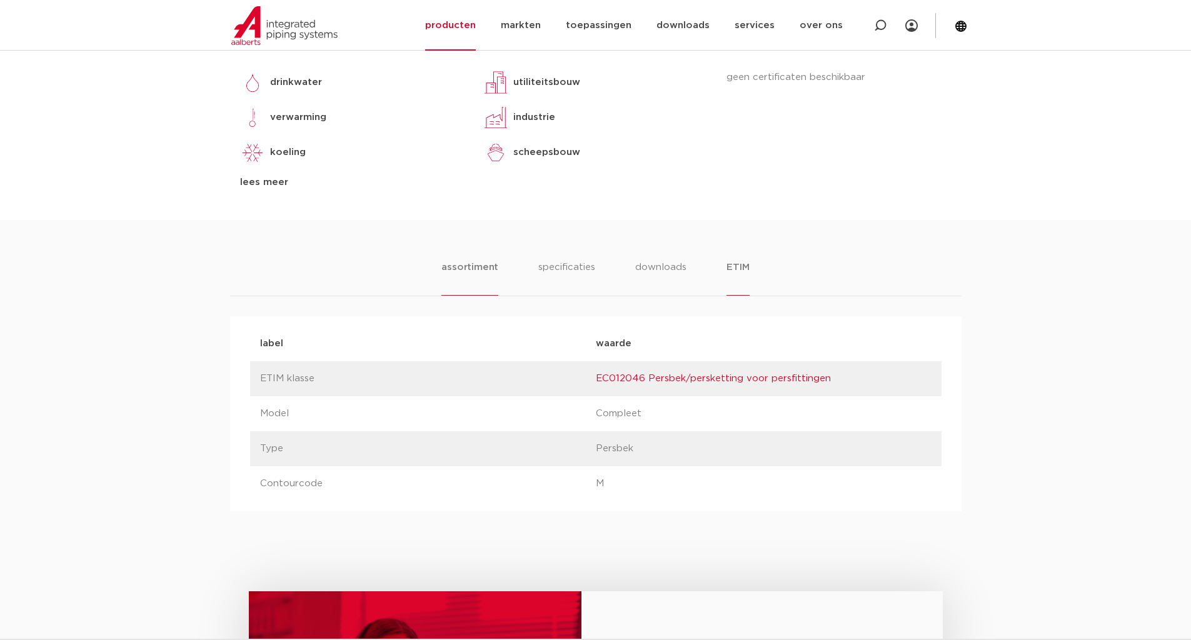
click at [481, 271] on li "assortiment" at bounding box center [469, 278] width 57 height 36
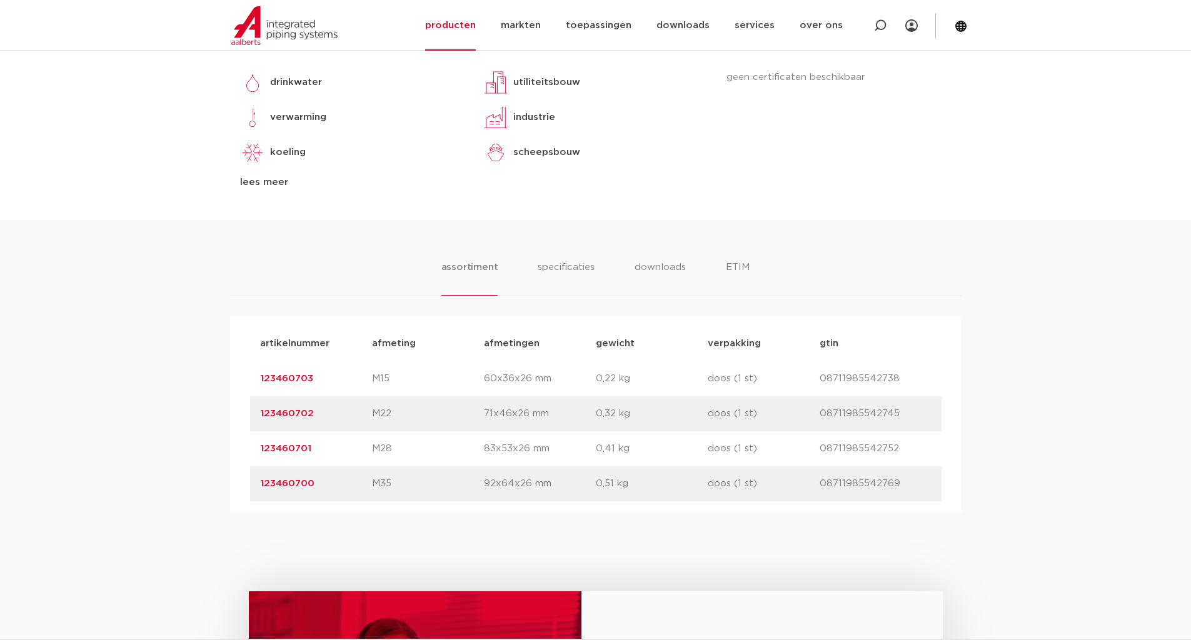
drag, startPoint x: 249, startPoint y: 371, endPoint x: 970, endPoint y: 452, distance: 725.5
click at [970, 452] on div "assortiment specificaties downloads ETIM assortiment specificaties downloads ET…" at bounding box center [595, 365] width 1191 height 291
copy div "123460703 afmeting M15 afmetingen 60x36x26 mm gewicht 0,22 kg verpakking doos (…"
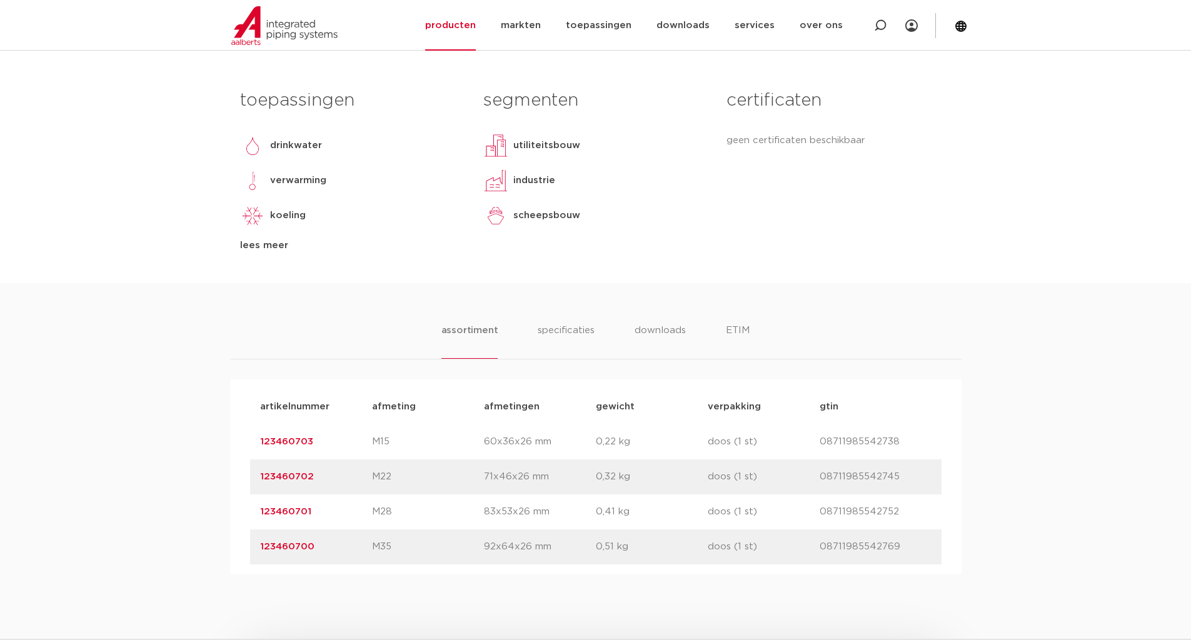
scroll to position [525, 0]
drag, startPoint x: 325, startPoint y: 600, endPoint x: 325, endPoint y: 588, distance: 12.5
click at [289, 475] on link "123460702" at bounding box center [287, 475] width 54 height 9
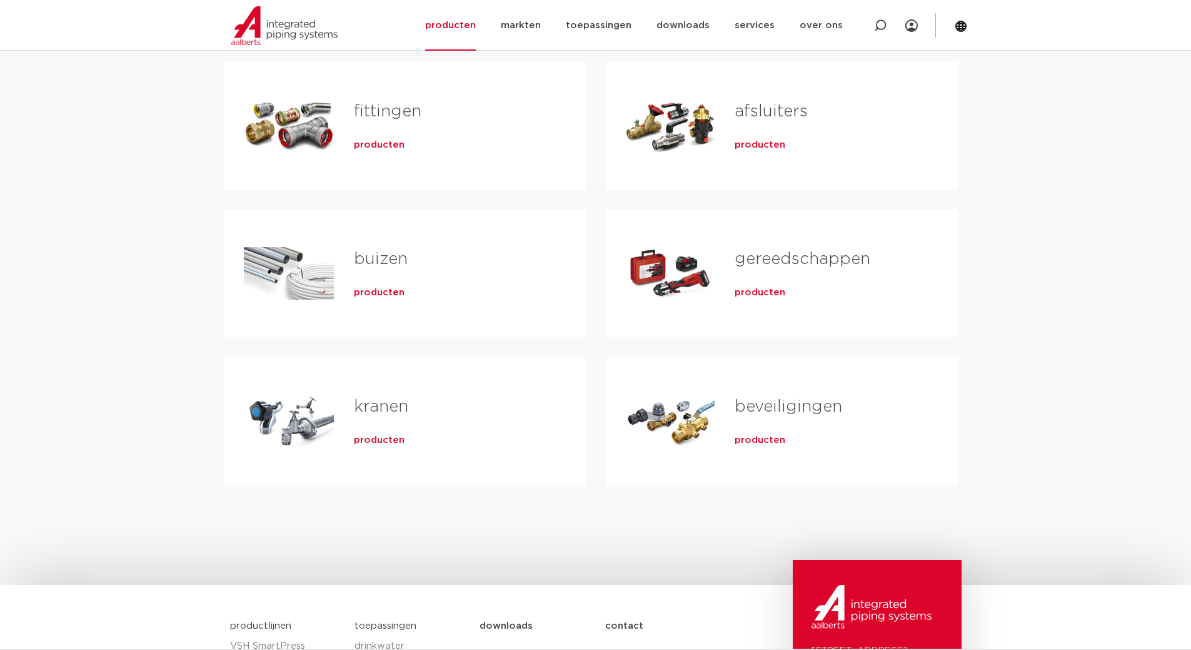
click at [757, 295] on span "producten" at bounding box center [760, 292] width 51 height 13
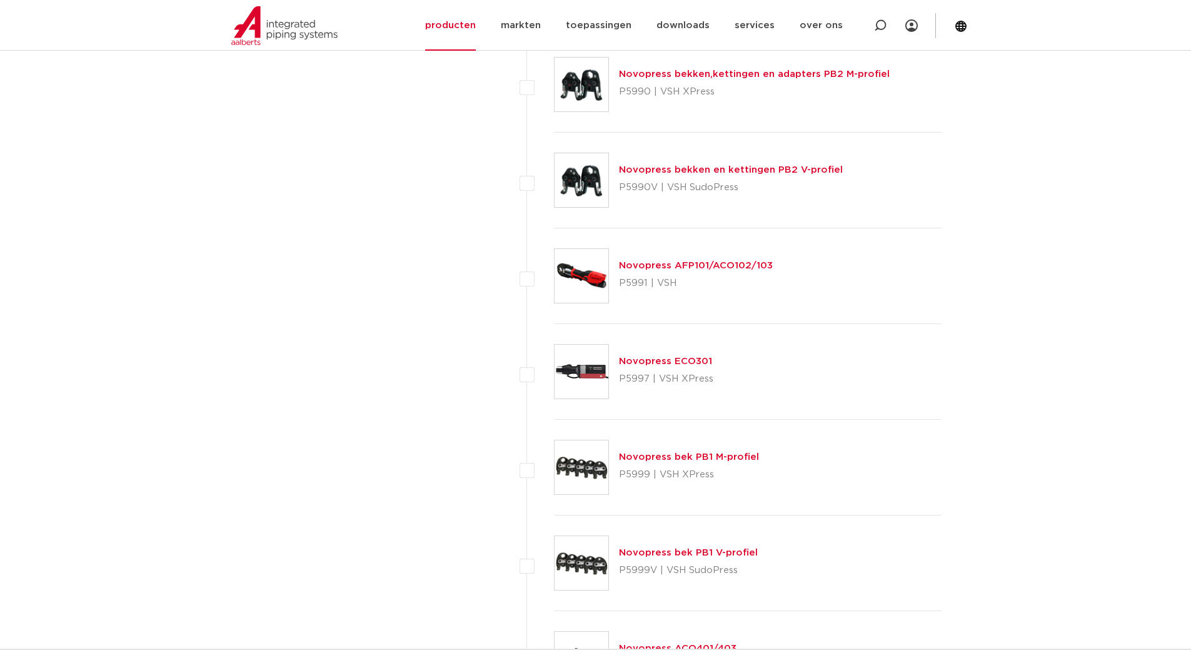
scroll to position [3767, 0]
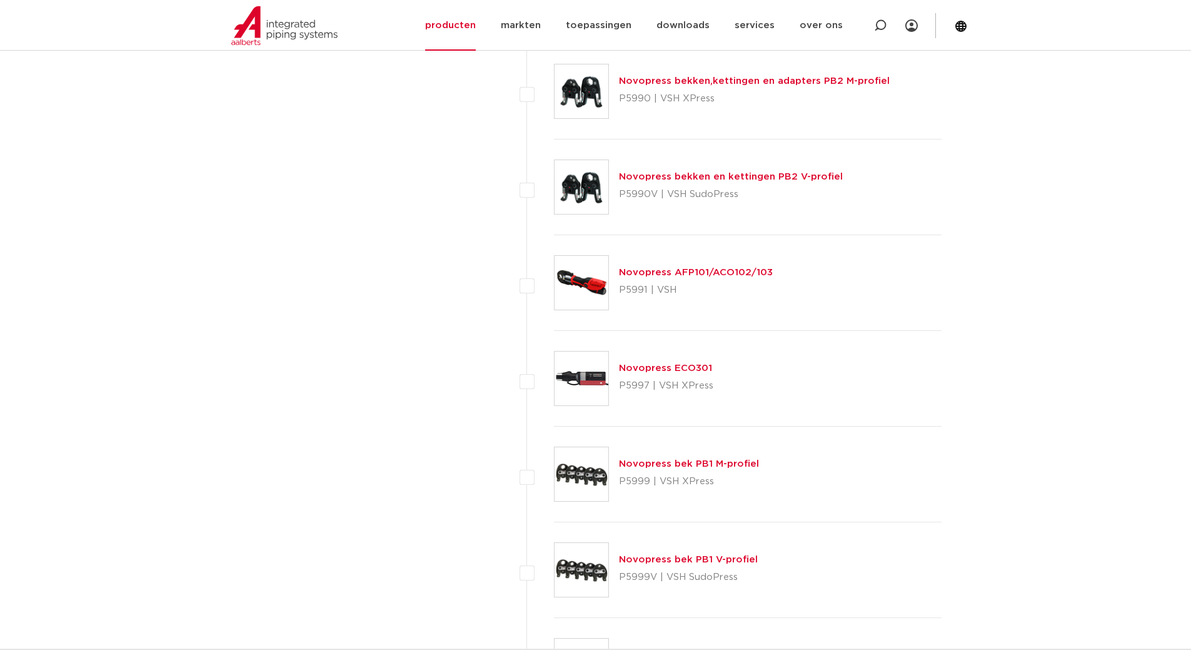
click at [710, 83] on link "Novopress bekken,kettingen en adapters PB2 M-profiel" at bounding box center [754, 80] width 271 height 9
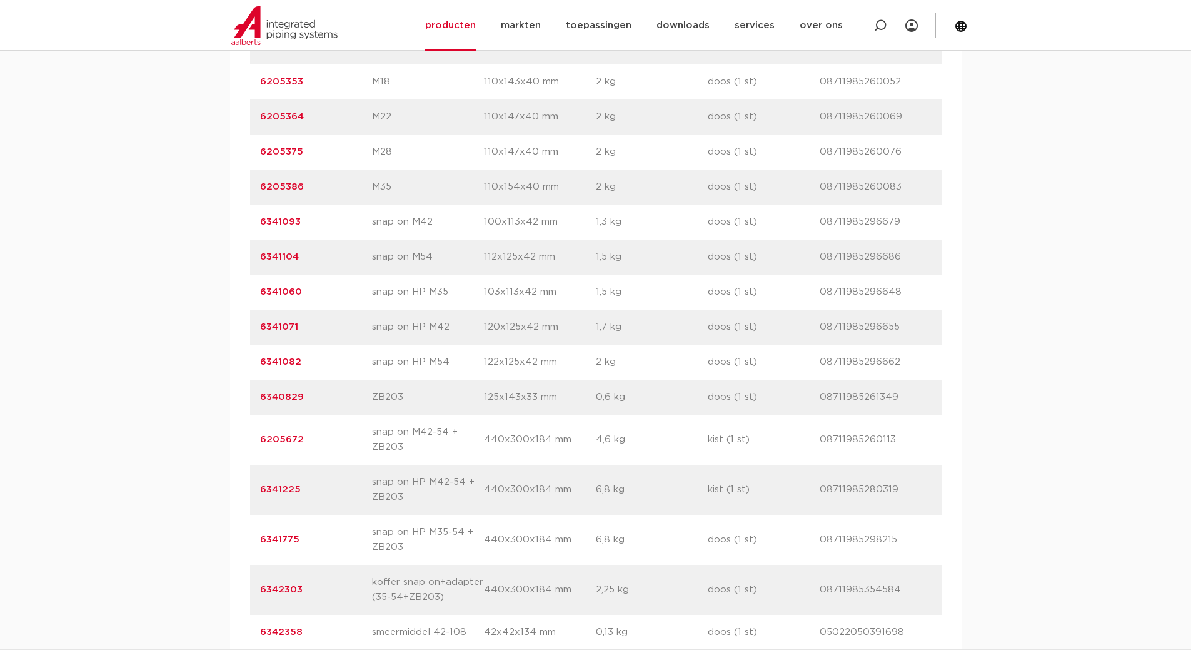
scroll to position [938, 0]
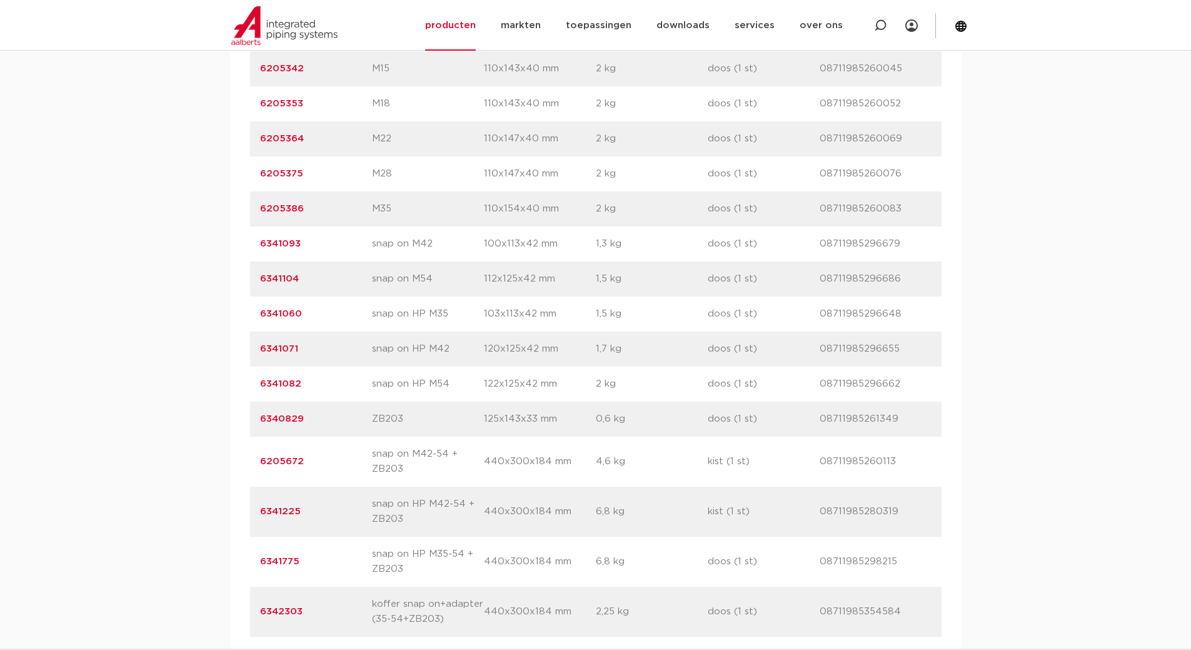
drag, startPoint x: 376, startPoint y: 418, endPoint x: 396, endPoint y: 415, distance: 20.3
click at [396, 415] on p "ZB203" at bounding box center [428, 418] width 112 height 15
drag, startPoint x: 258, startPoint y: 417, endPoint x: 303, endPoint y: 415, distance: 44.5
click at [303, 415] on div "artikelnummer 6340829 afmeting ZB203 afmetingen 125x143x33 mm gewicht 0,6 kg ve…" at bounding box center [596, 418] width 692 height 35
copy link "6340829"
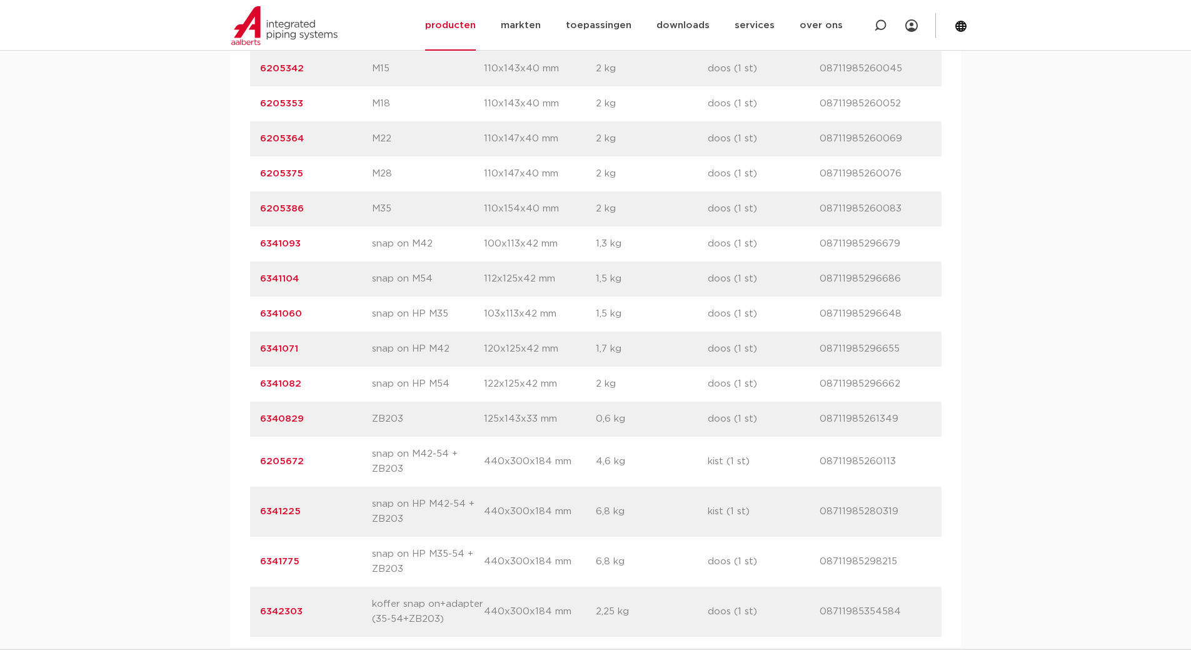
click at [211, 435] on div "assortiment specificaties downloads verwant assortiment specificaties downloads…" at bounding box center [595, 296] width 1191 height 842
click at [278, 415] on link "6340829" at bounding box center [282, 418] width 44 height 9
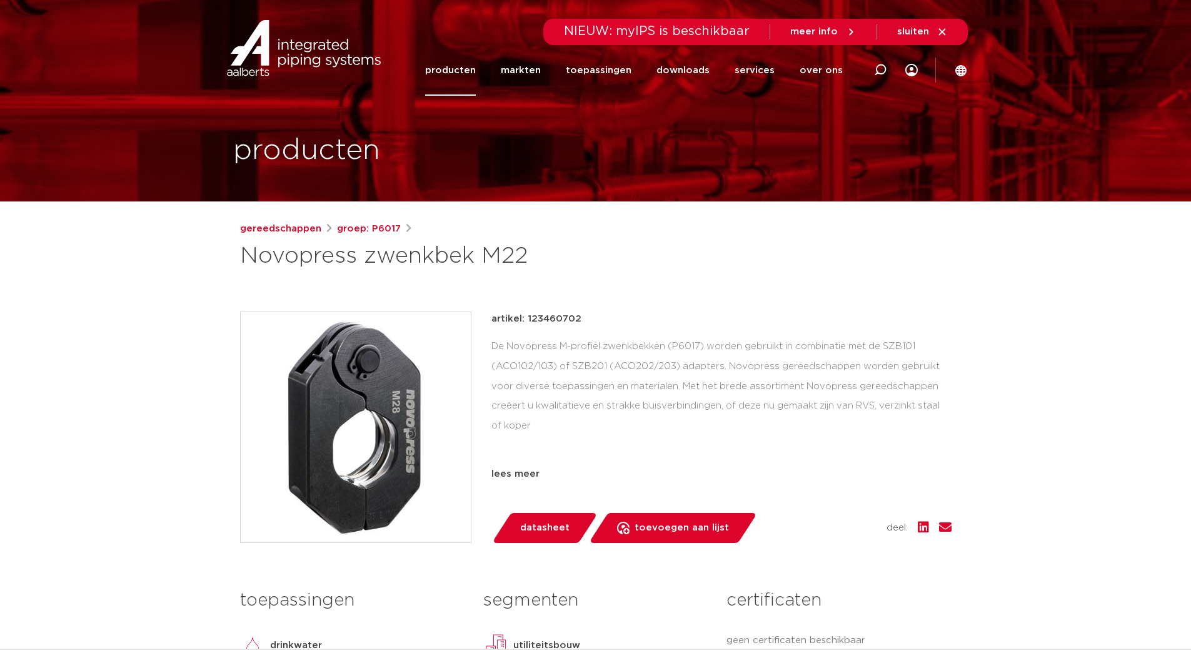
click at [463, 68] on link "producten" at bounding box center [450, 70] width 51 height 51
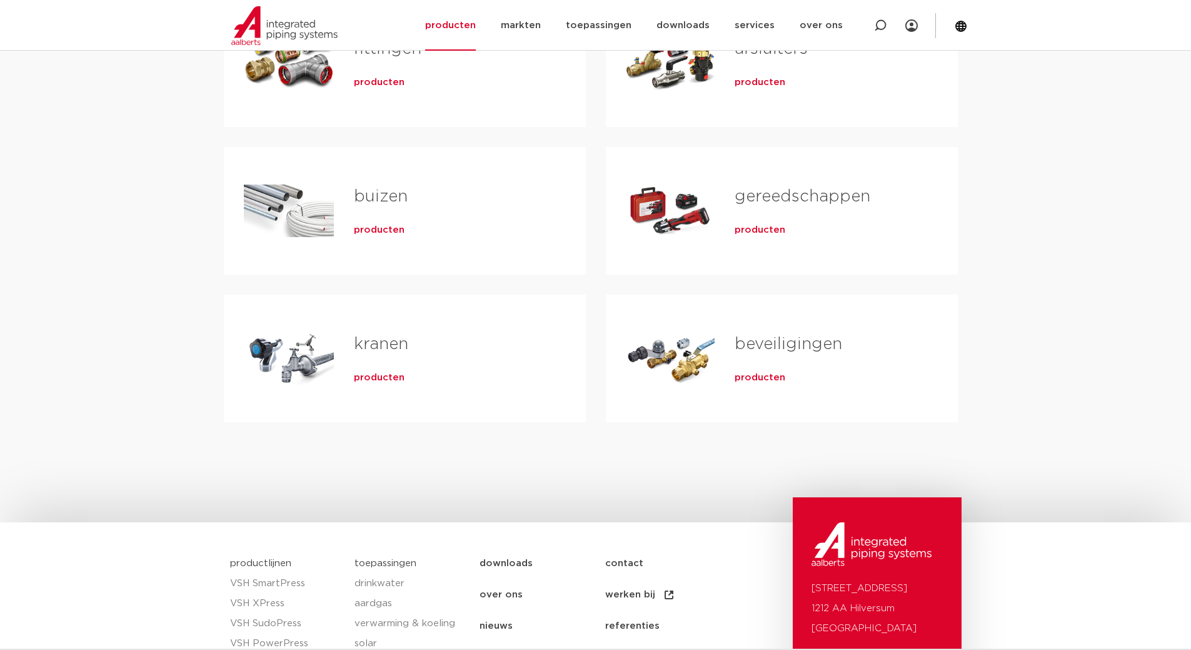
scroll to position [188, 0]
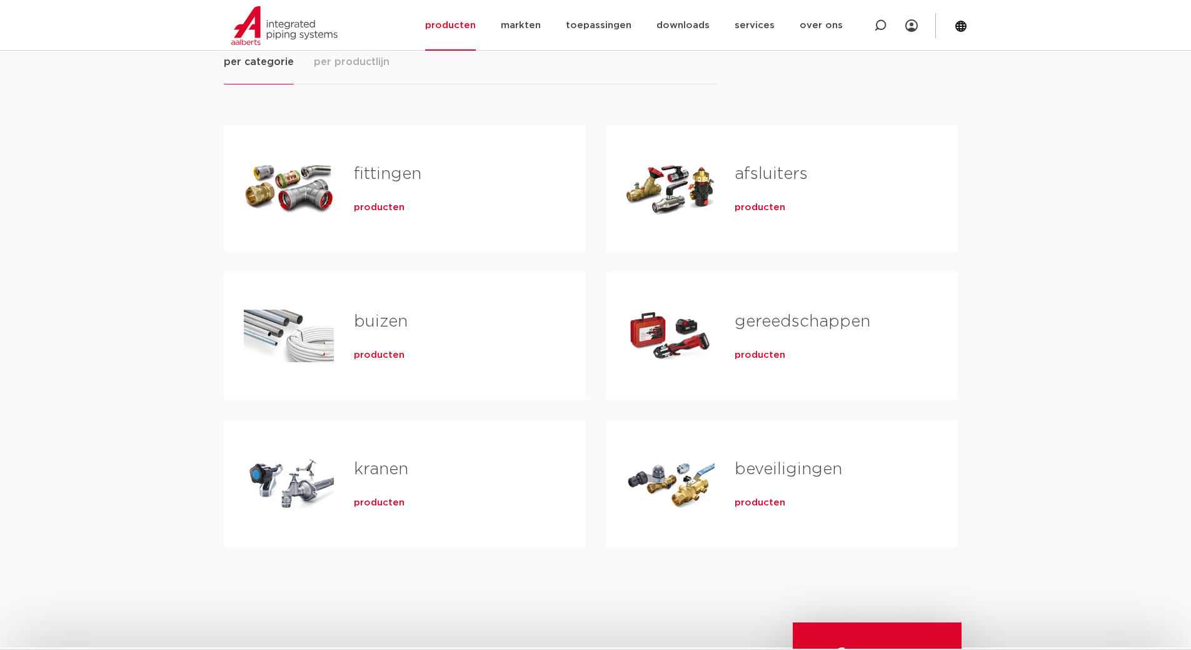
click at [760, 353] on span "producten" at bounding box center [760, 355] width 51 height 13
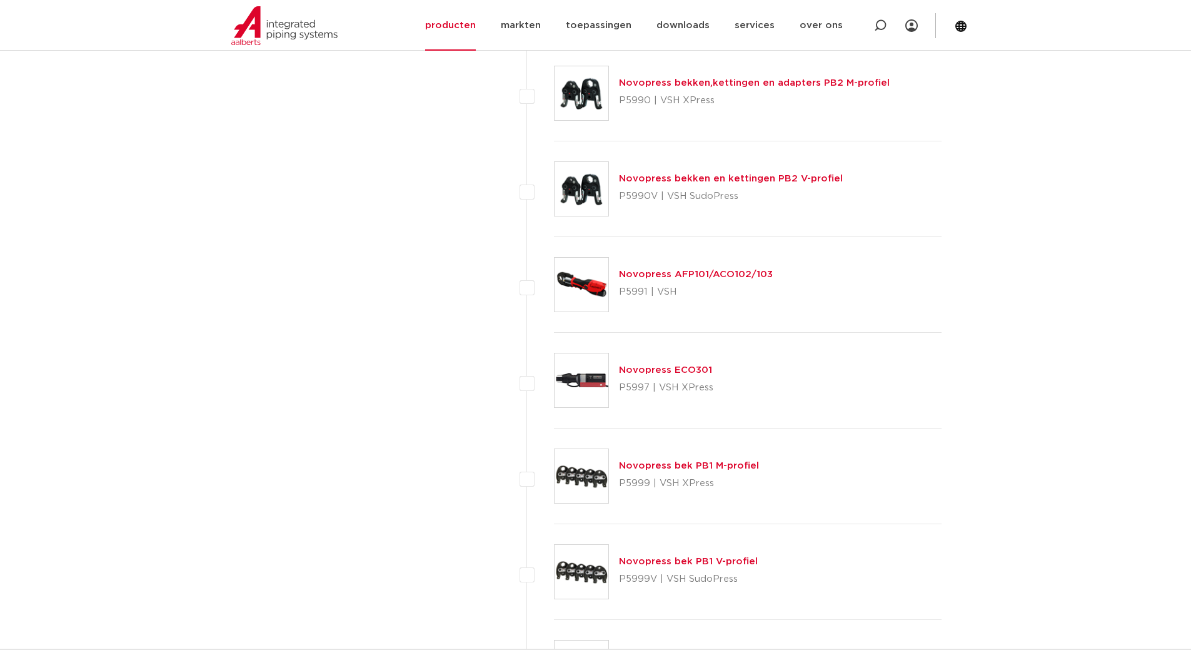
scroll to position [3767, 0]
click at [686, 273] on link "Novopress AFP101/ACO102/103" at bounding box center [696, 272] width 154 height 9
